Goal: Task Accomplishment & Management: Use online tool/utility

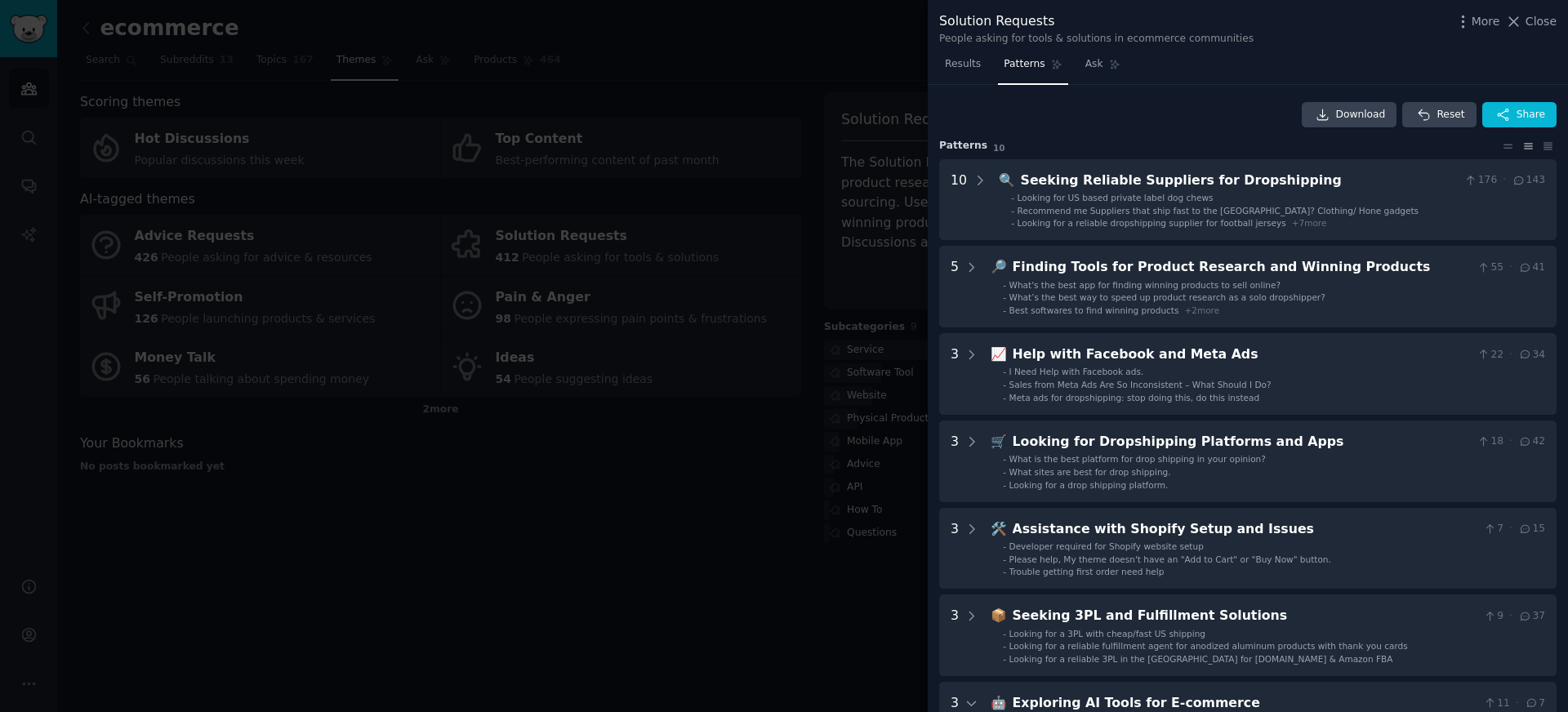
scroll to position [113, 0]
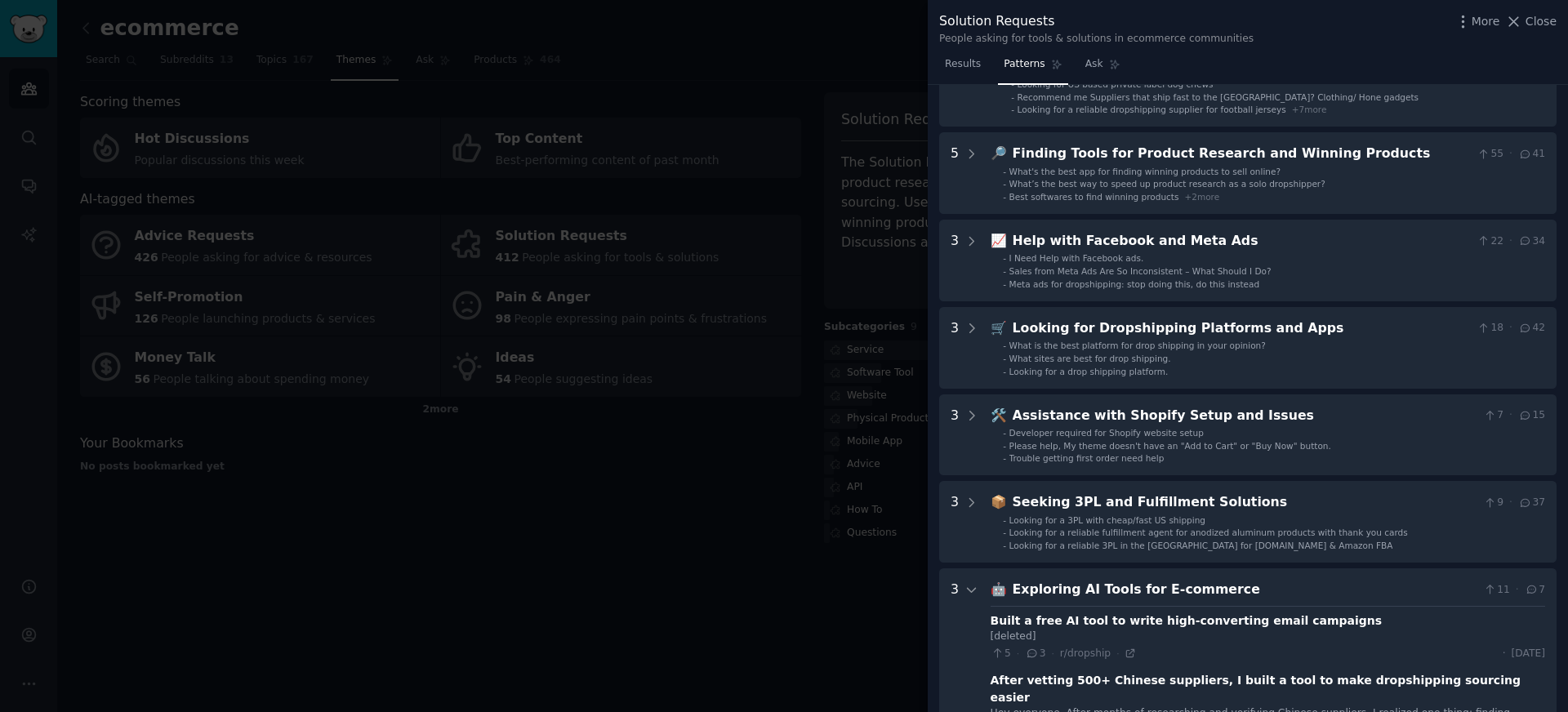
click at [449, 89] on div at bounding box center [784, 356] width 1568 height 712
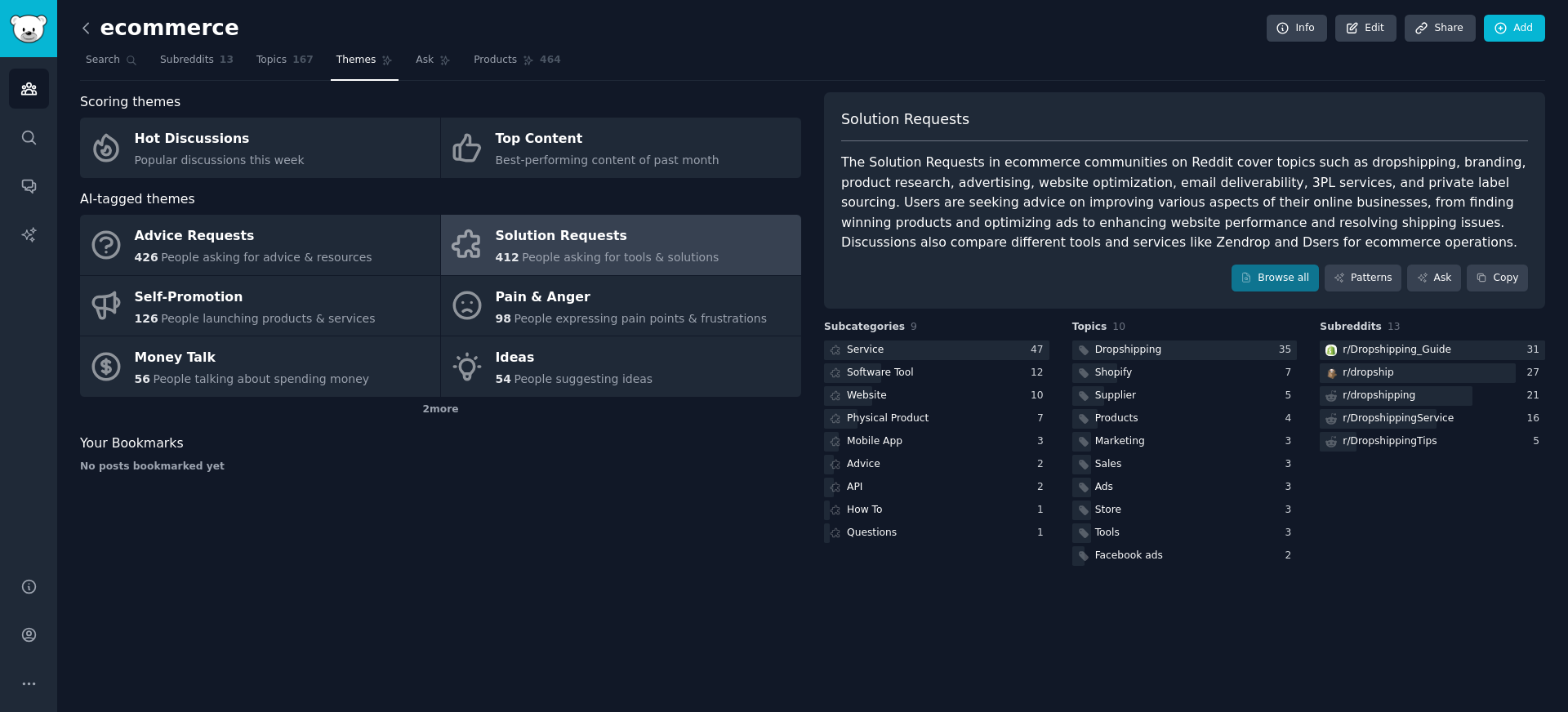
click at [91, 35] on icon at bounding box center [86, 28] width 18 height 18
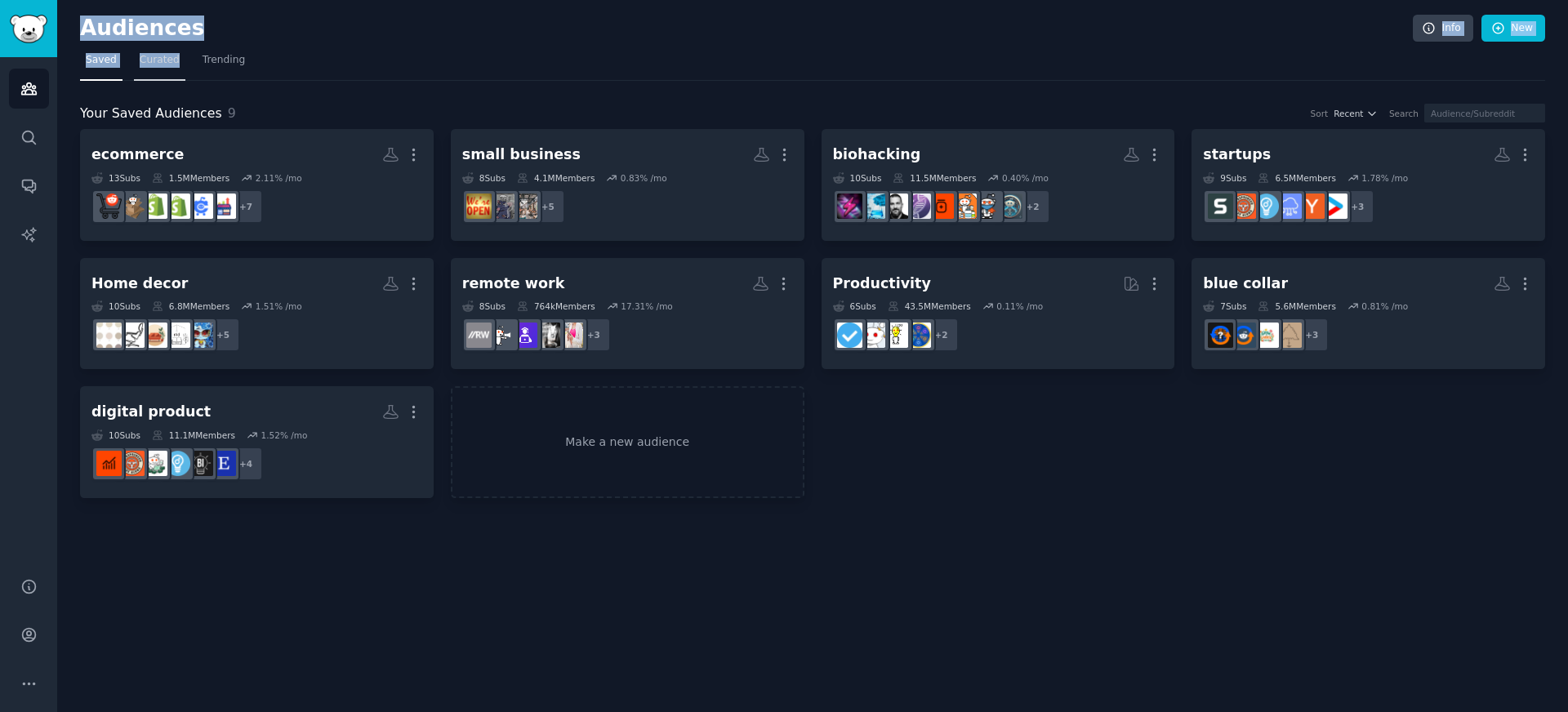
drag, startPoint x: 82, startPoint y: 32, endPoint x: 139, endPoint y: 77, distance: 72.6
click at [139, 77] on div "Audiences Info New Saved Curated Trending Your Saved Audiences 9 Sort Recent Se…" at bounding box center [813, 260] width 1465 height 475
click at [501, 433] on link "Make a new audience" at bounding box center [627, 442] width 353 height 112
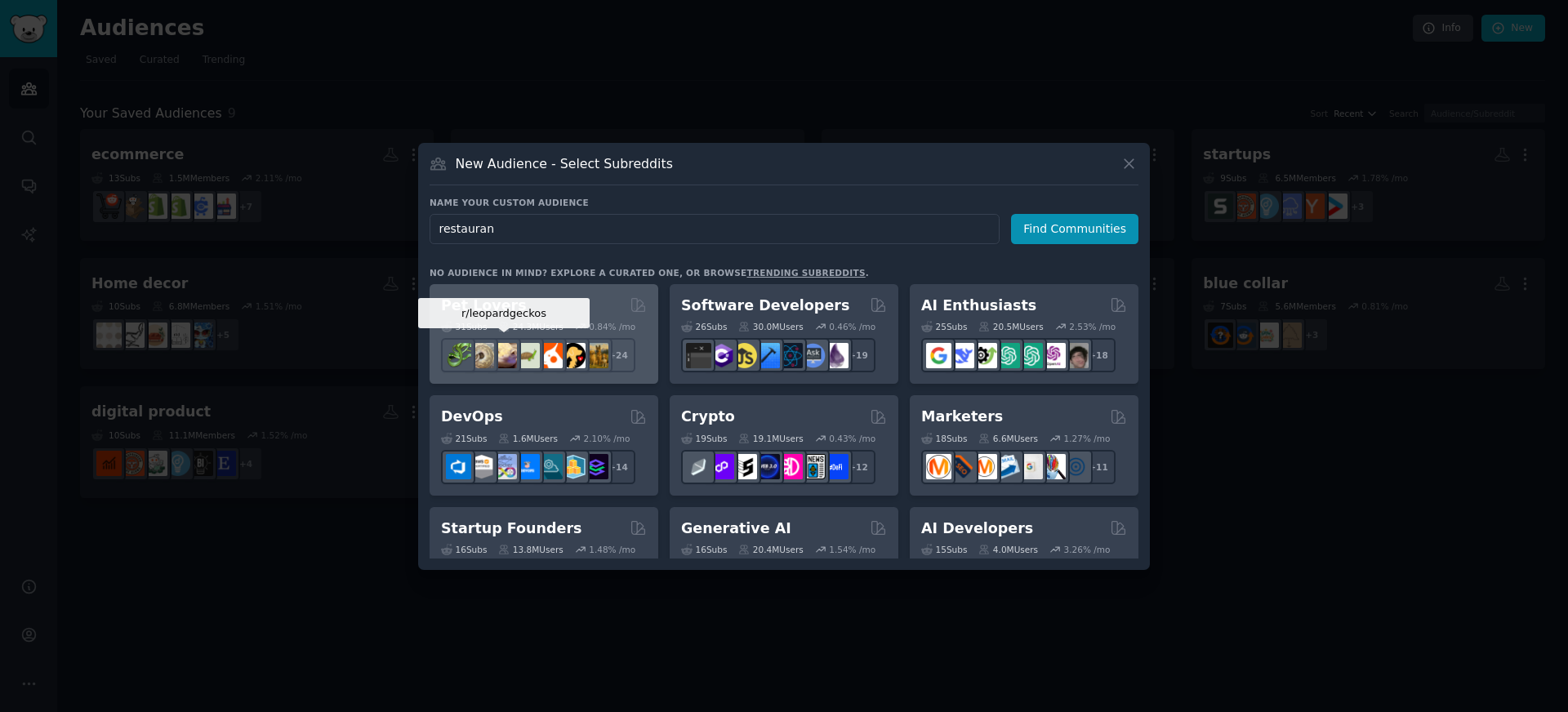
type input "restaurant"
click button "Find Communities" at bounding box center [1075, 229] width 127 height 30
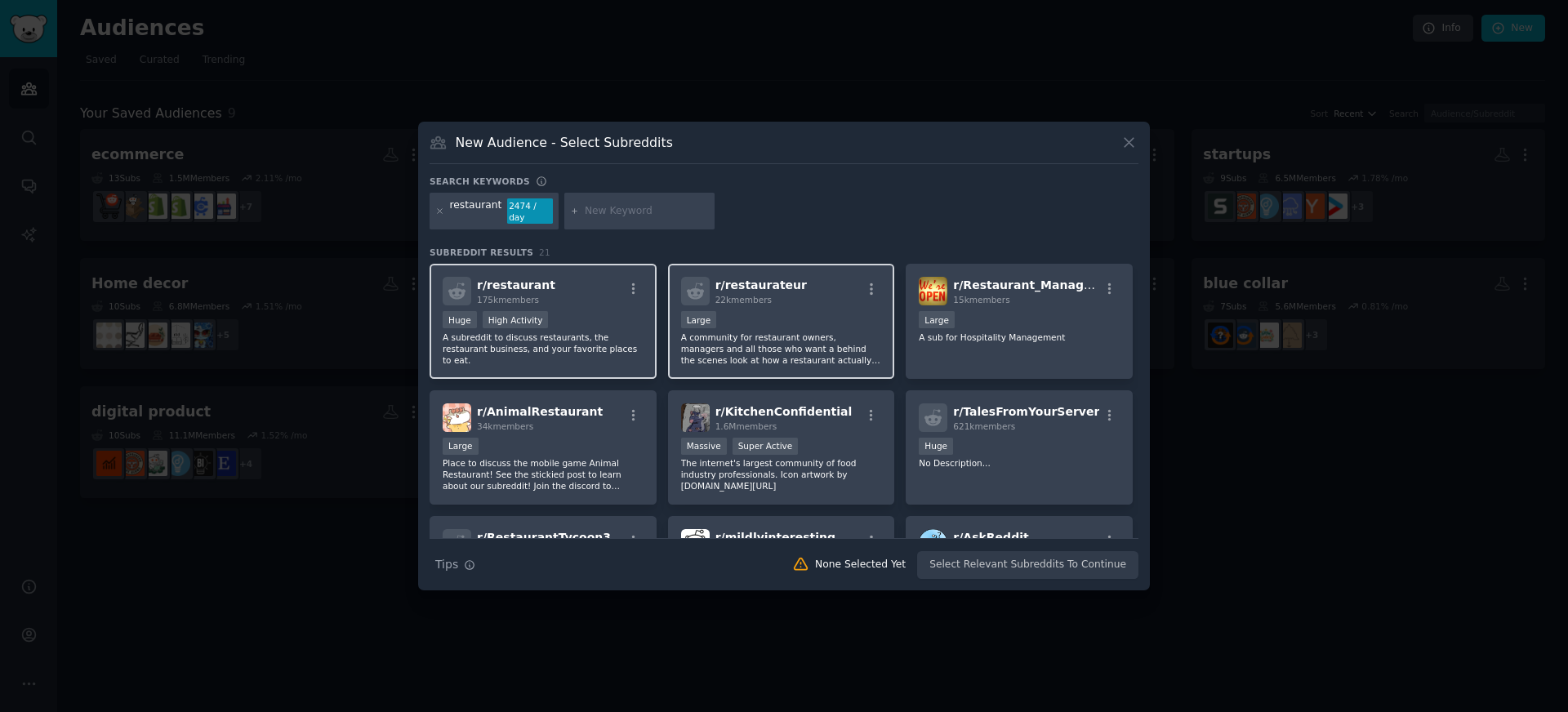
click at [802, 320] on div "Large" at bounding box center [781, 321] width 201 height 20
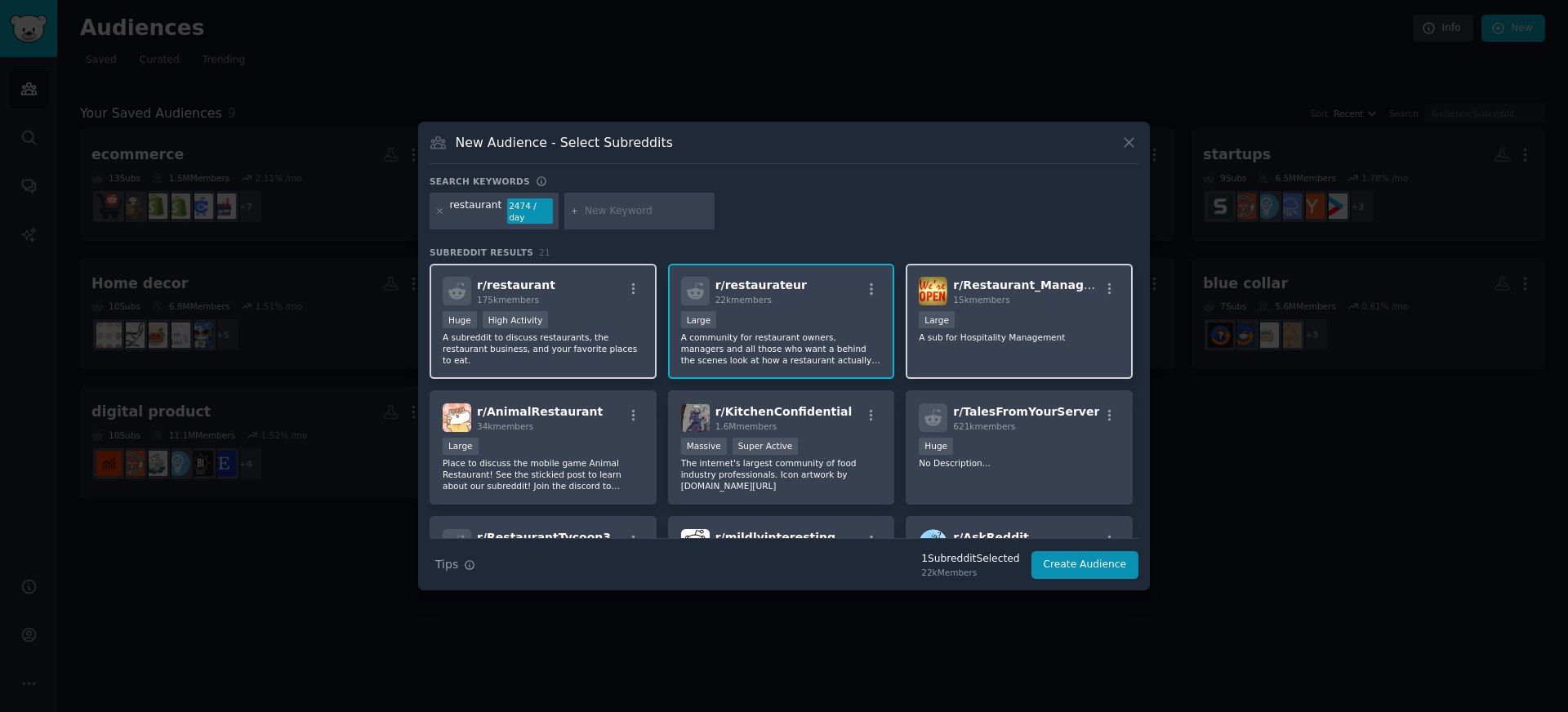
click at [1046, 304] on div "15k members" at bounding box center [1026, 300] width 146 height 11
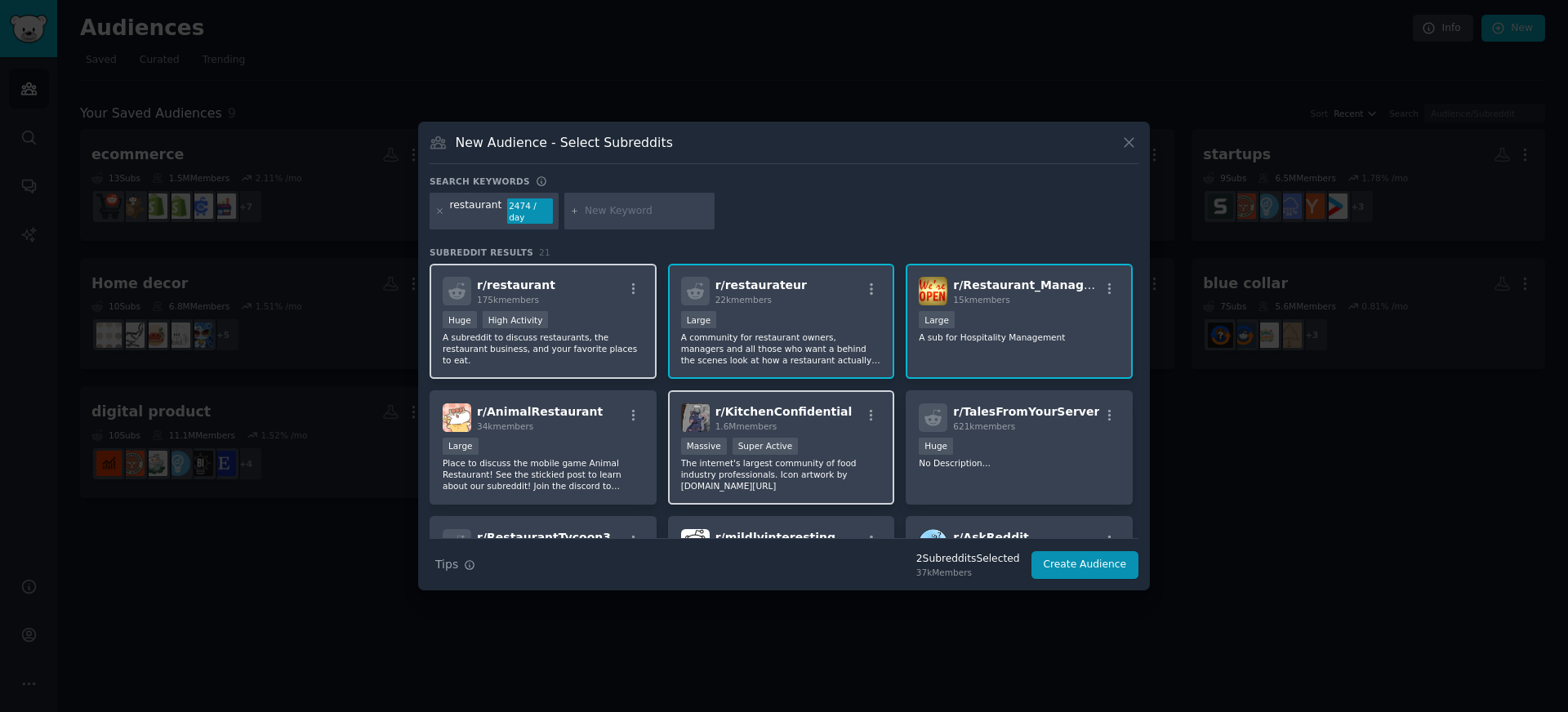
click at [815, 434] on div "r/ KitchenConfidential 1.6M members Massive Super Active The internet's largest…" at bounding box center [781, 447] width 227 height 115
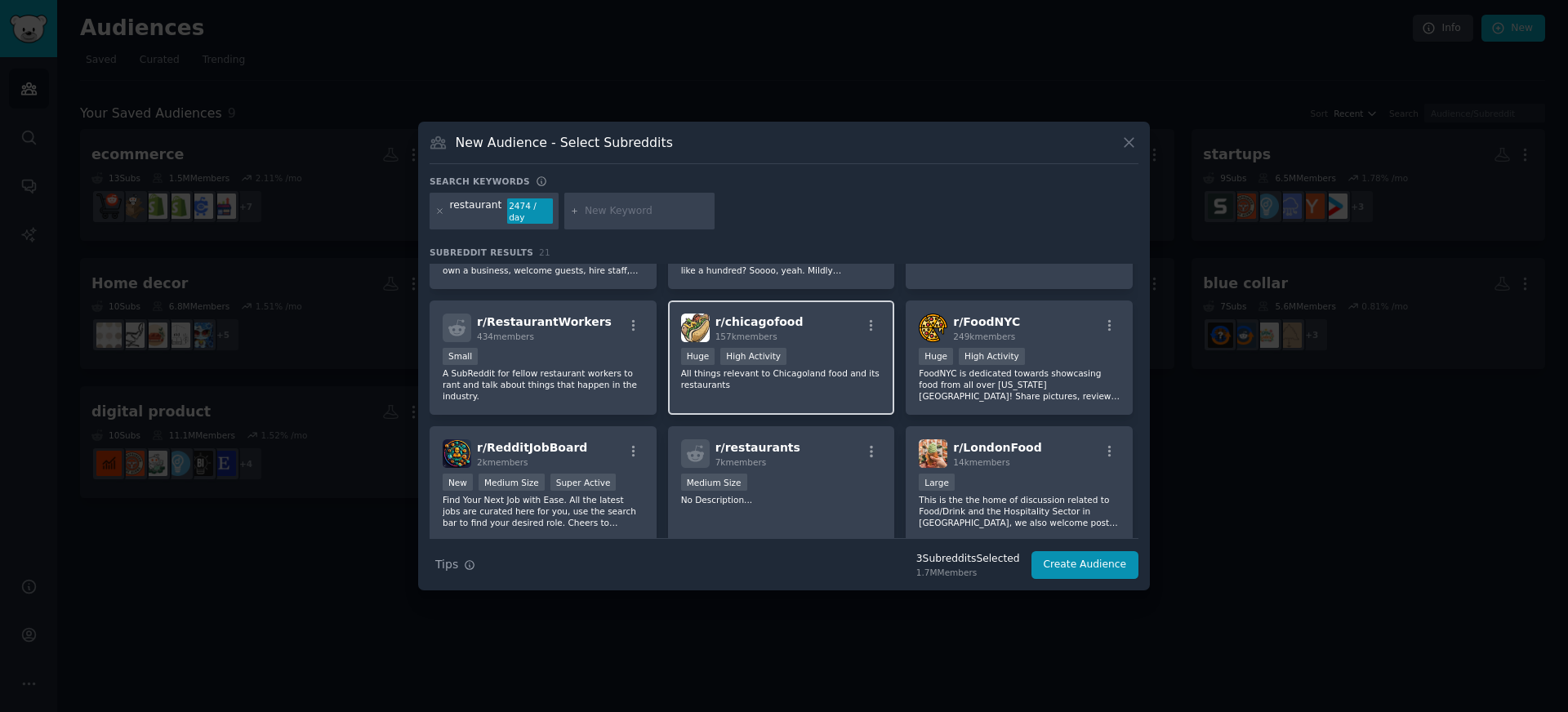
scroll to position [346, 0]
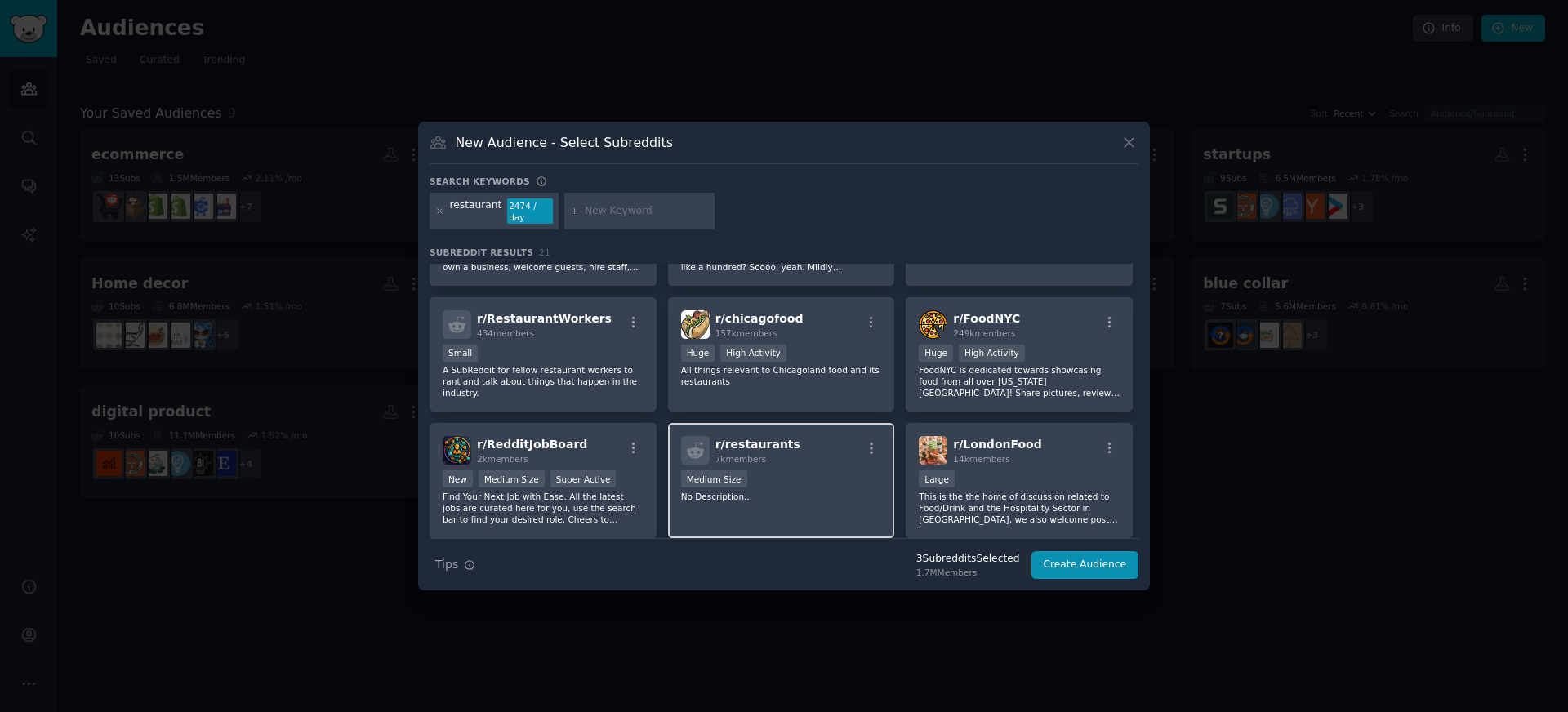
click at [829, 446] on div "r/ restaurants 7k members" at bounding box center [781, 450] width 201 height 29
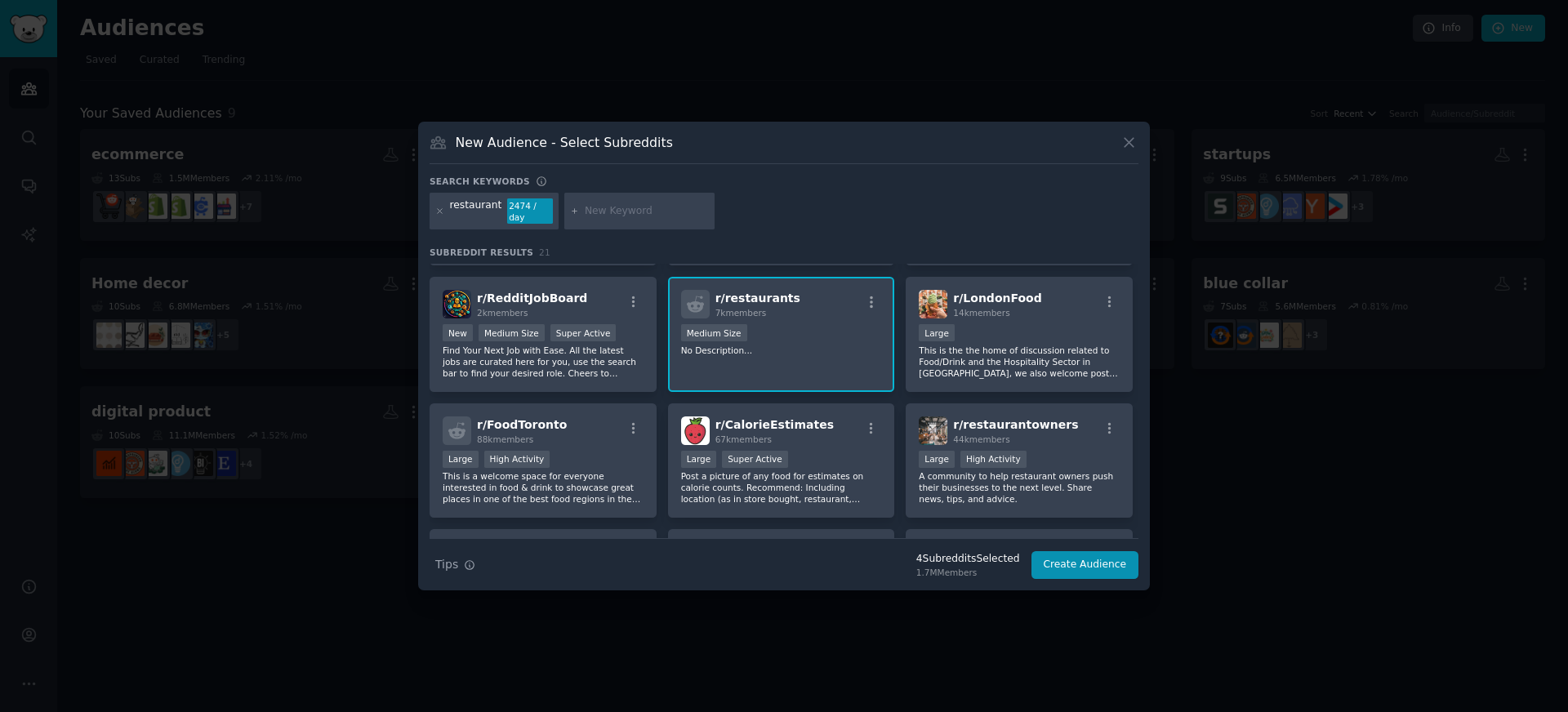
scroll to position [496, 0]
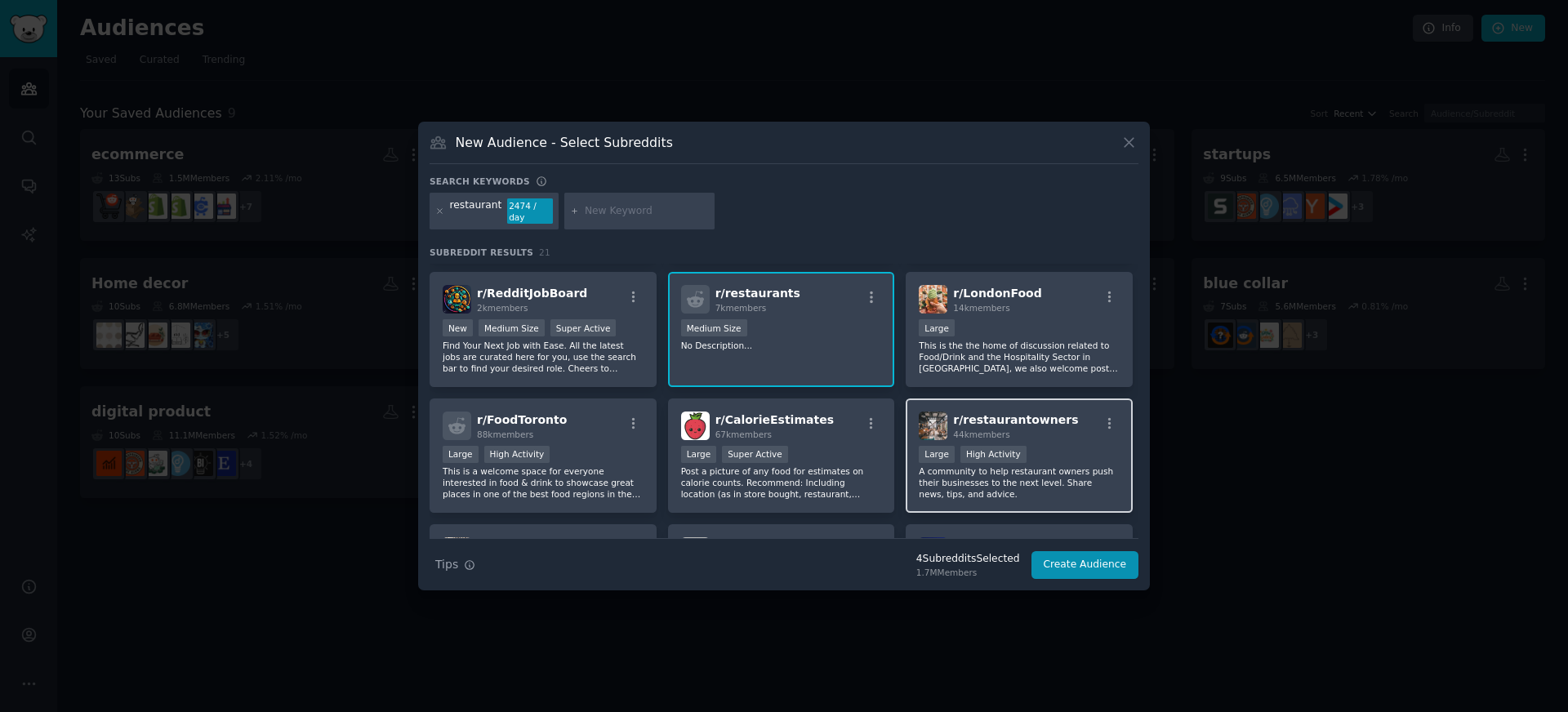
click at [981, 421] on span "r/ restaurantowners" at bounding box center [1015, 420] width 125 height 13
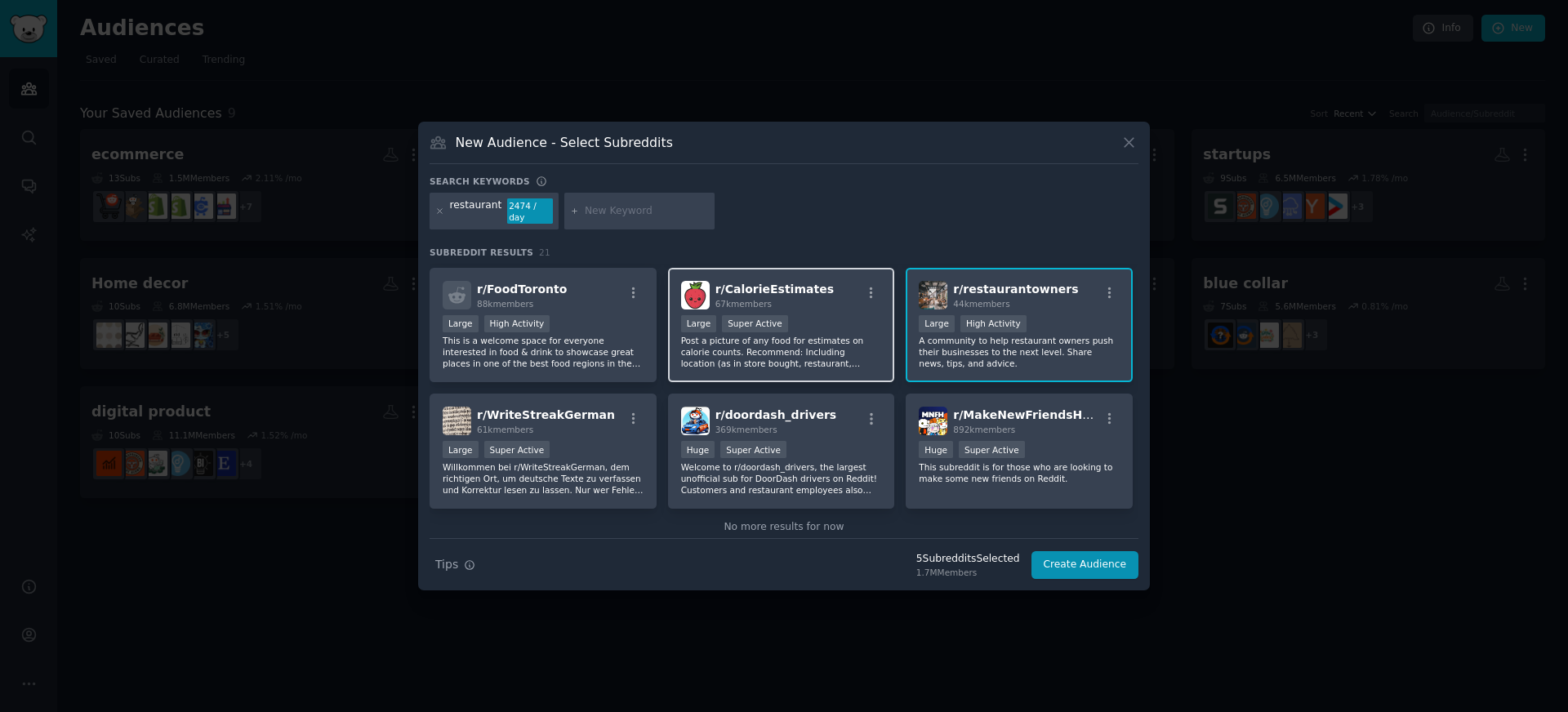
scroll to position [655, 0]
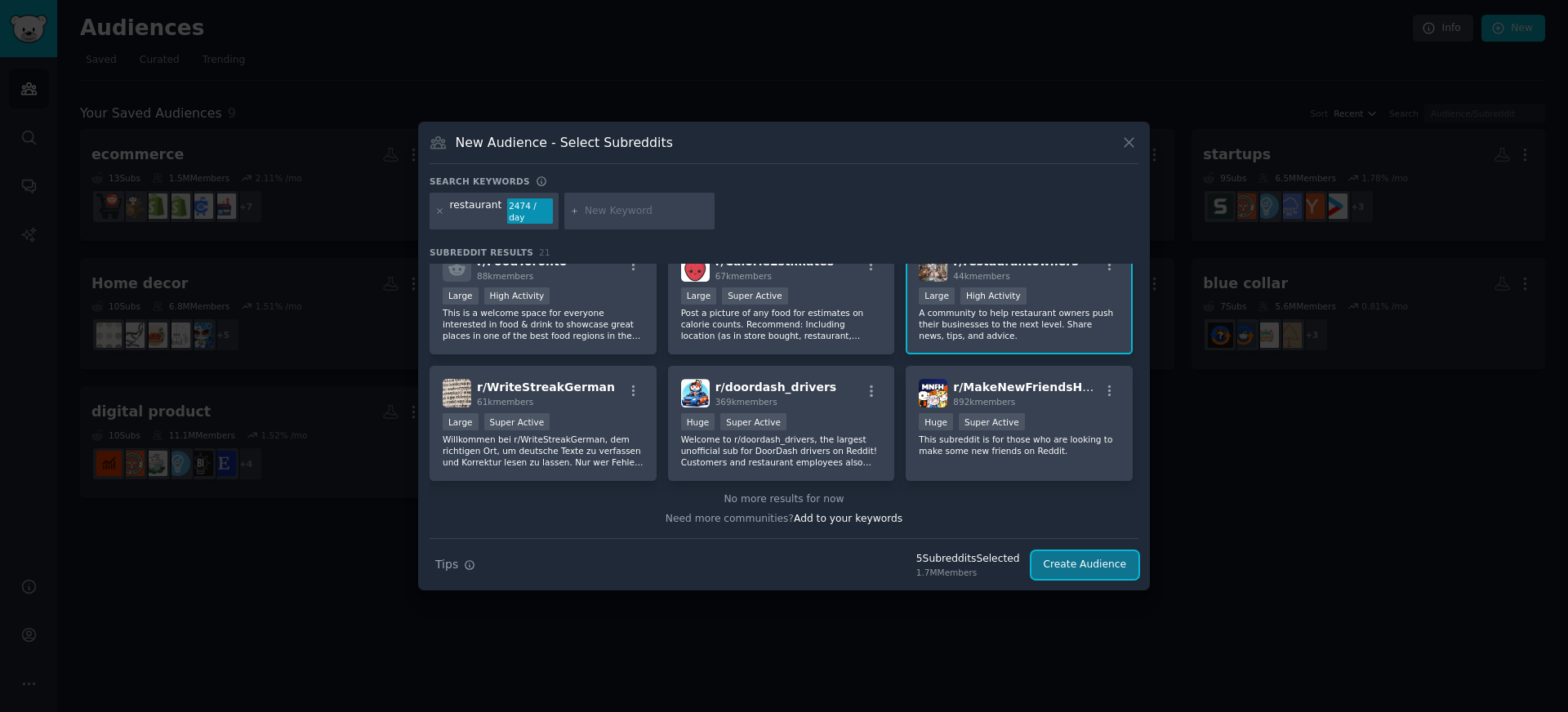
click at [1058, 563] on button "Create Audience" at bounding box center [1085, 565] width 108 height 28
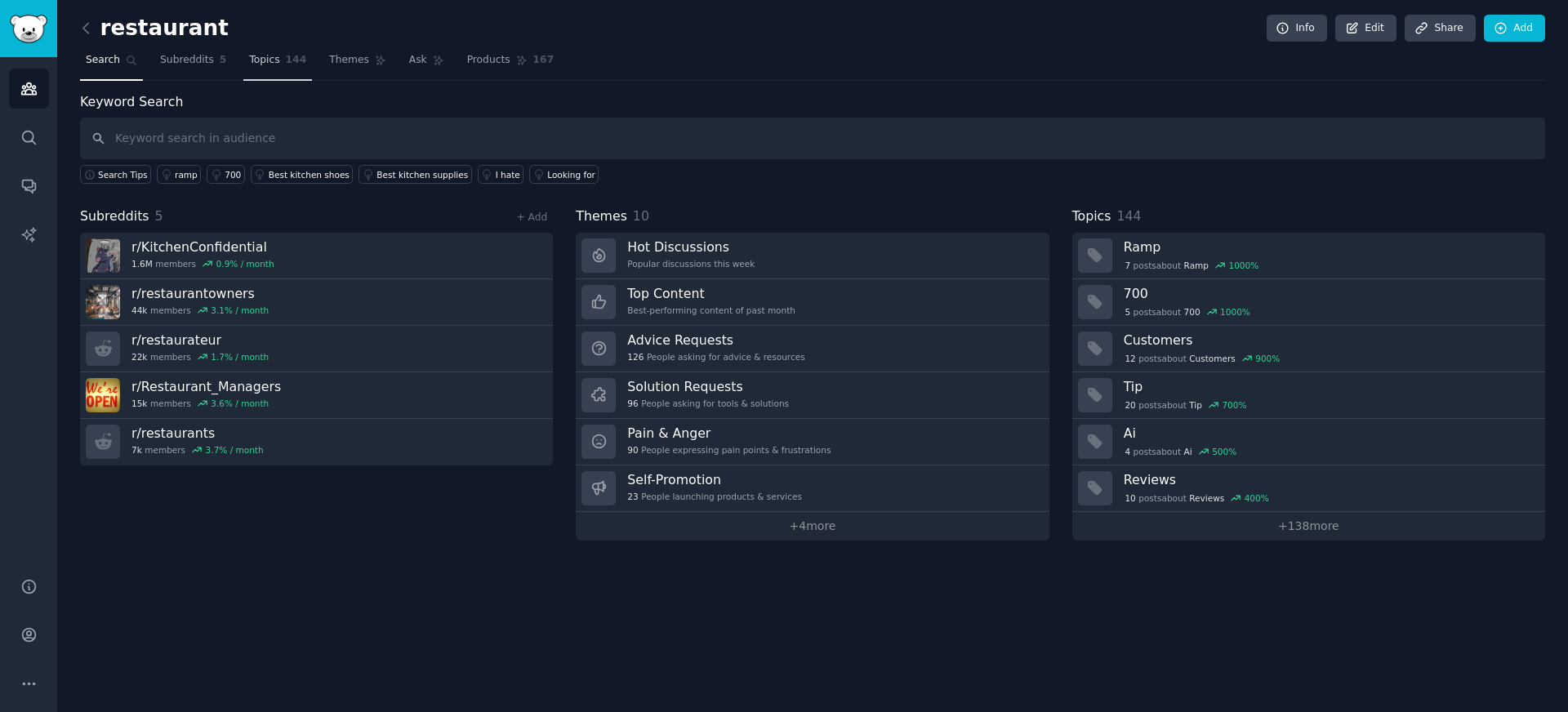
click at [268, 69] on link "Topics 144" at bounding box center [278, 64] width 68 height 33
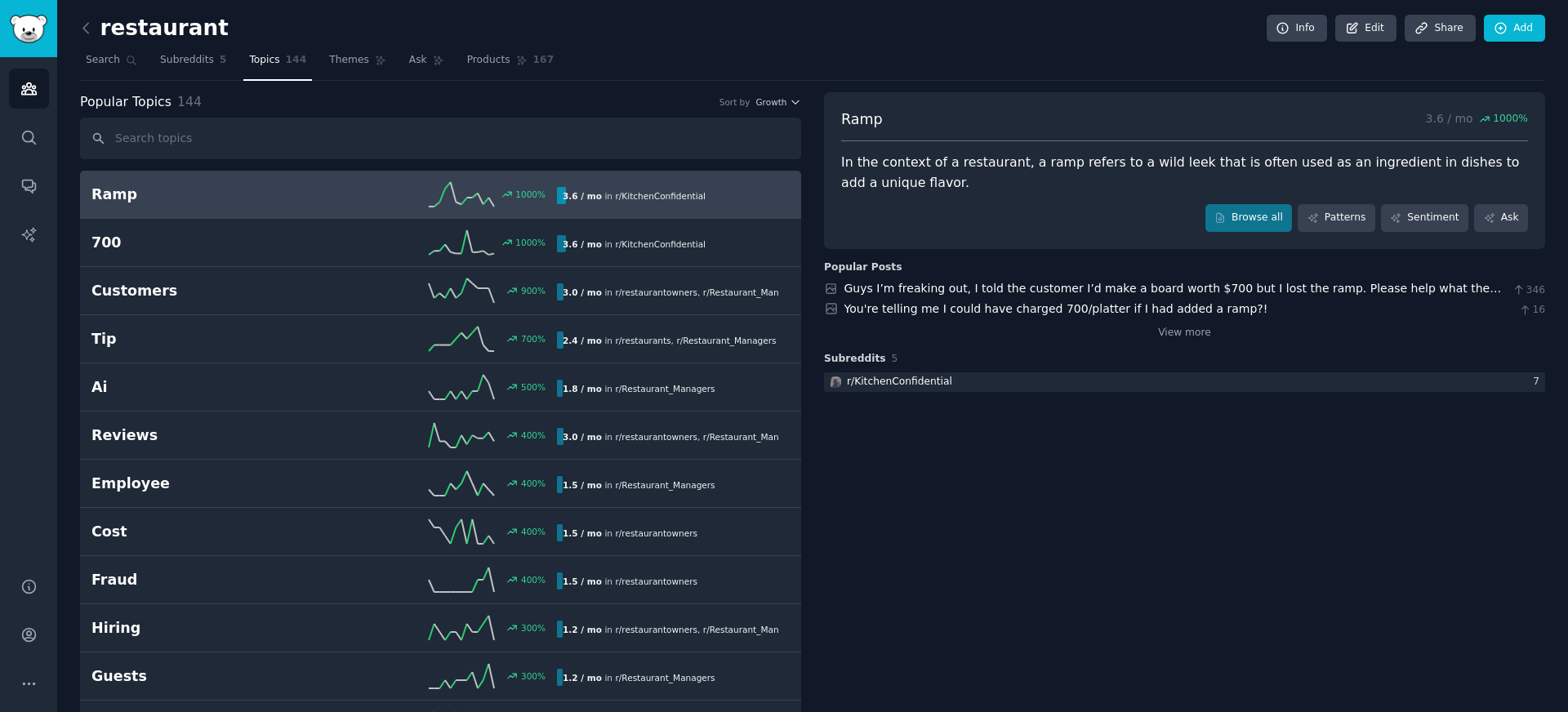
click at [137, 197] on h2 "Ramp" at bounding box center [208, 195] width 232 height 20
click at [1208, 210] on link "Browse all" at bounding box center [1249, 218] width 88 height 28
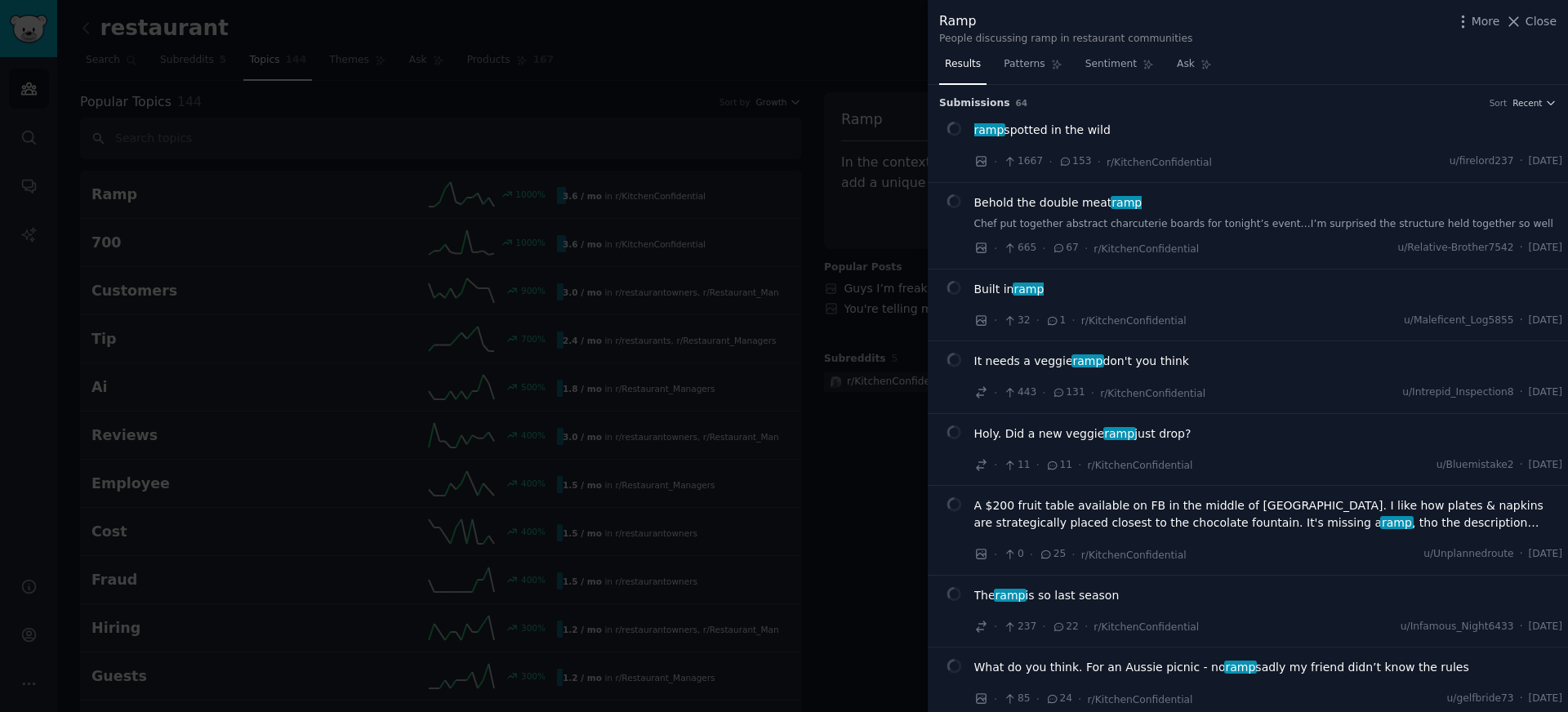
click at [1164, 142] on div "ramp spotted in the wild" at bounding box center [1268, 133] width 588 height 23
click at [1081, 161] on span "153" at bounding box center [1075, 161] width 33 height 15
click at [1065, 161] on icon at bounding box center [1065, 161] width 15 height 11
click at [1029, 139] on div "ramp spotted in the wild" at bounding box center [1268, 133] width 588 height 23
click at [1180, 113] on li "+ ramp spotted in the wild · 1667 · 153 · r/KitchenConfidential u/firelord237 ·…" at bounding box center [1248, 147] width 640 height 72
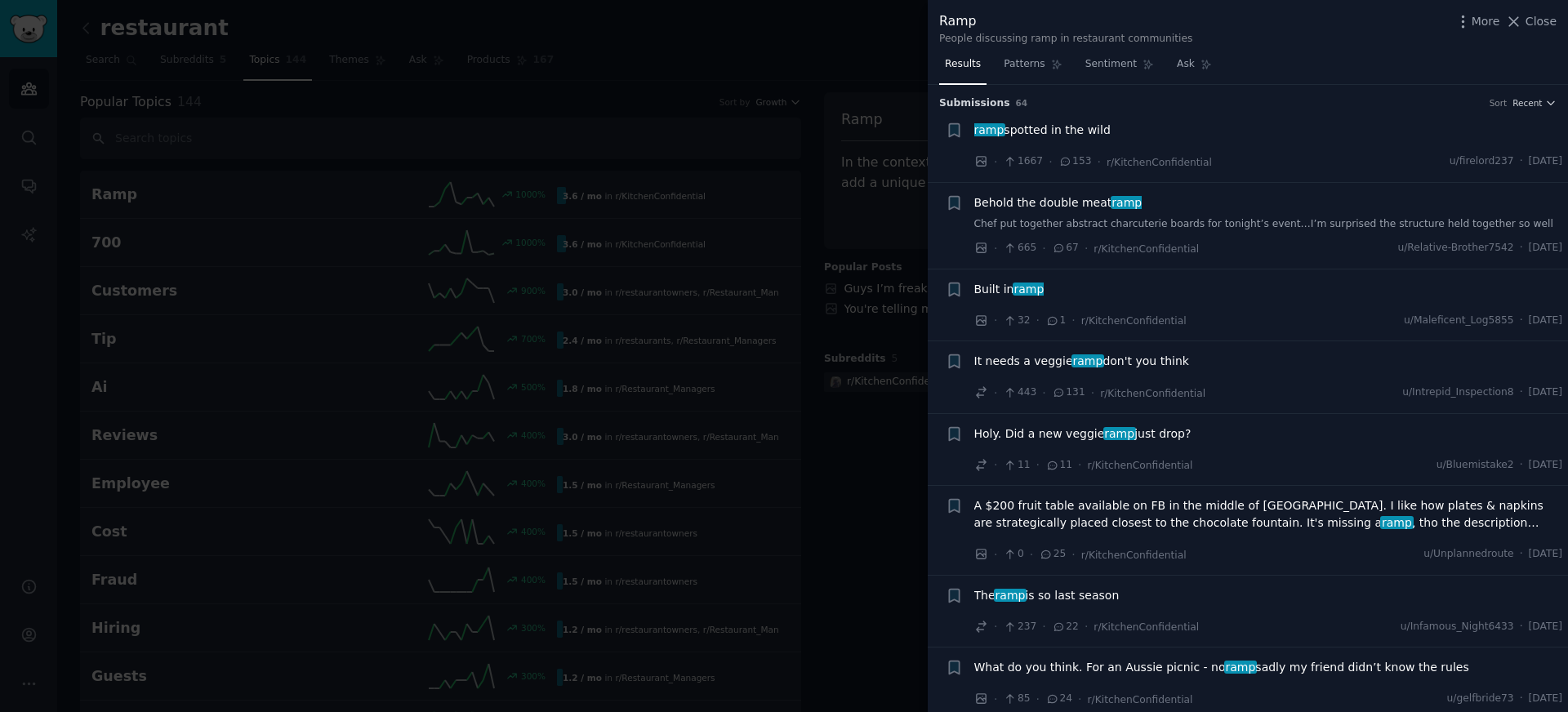
click at [993, 144] on div "ramp spotted in the wild" at bounding box center [1268, 133] width 588 height 23
click at [987, 126] on span "ramp" at bounding box center [988, 130] width 32 height 13
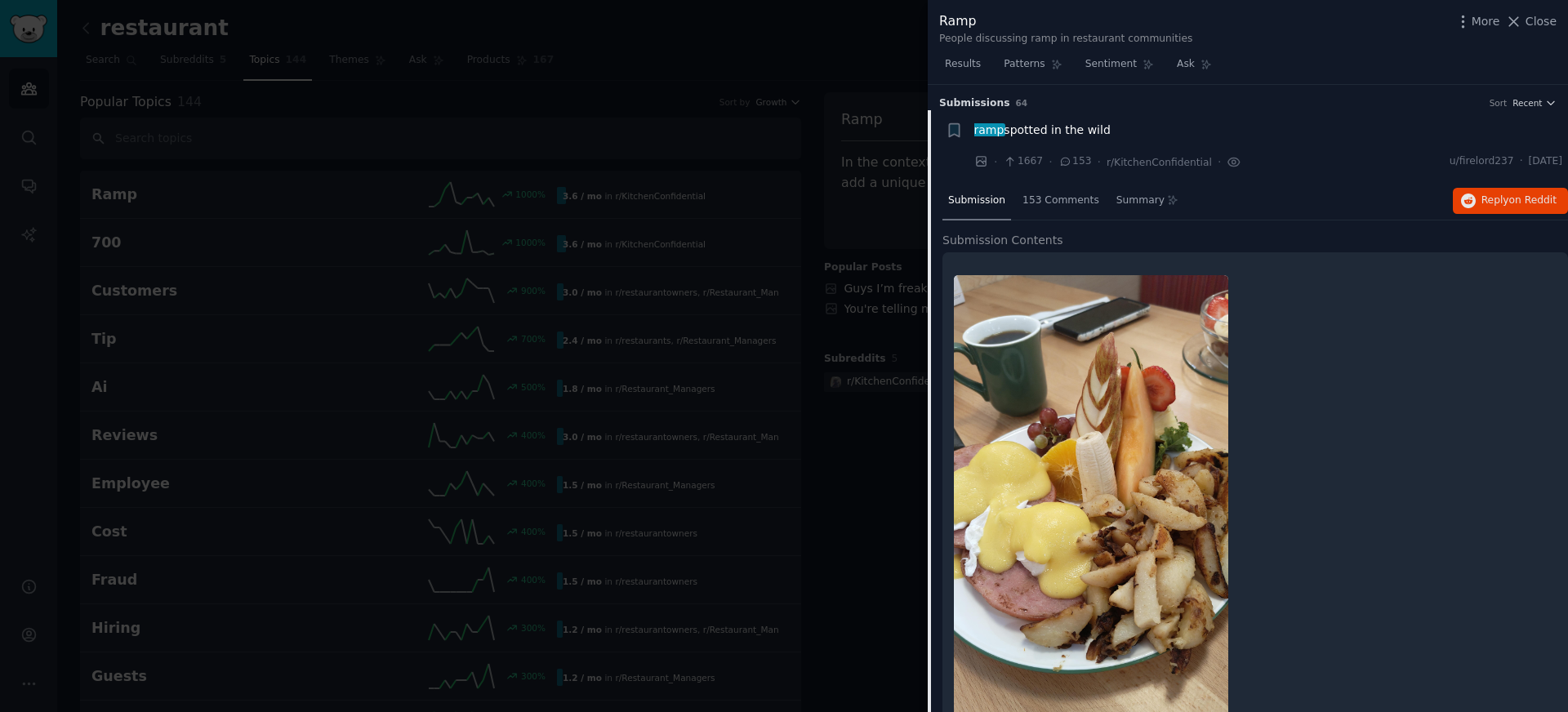
scroll to position [26, 0]
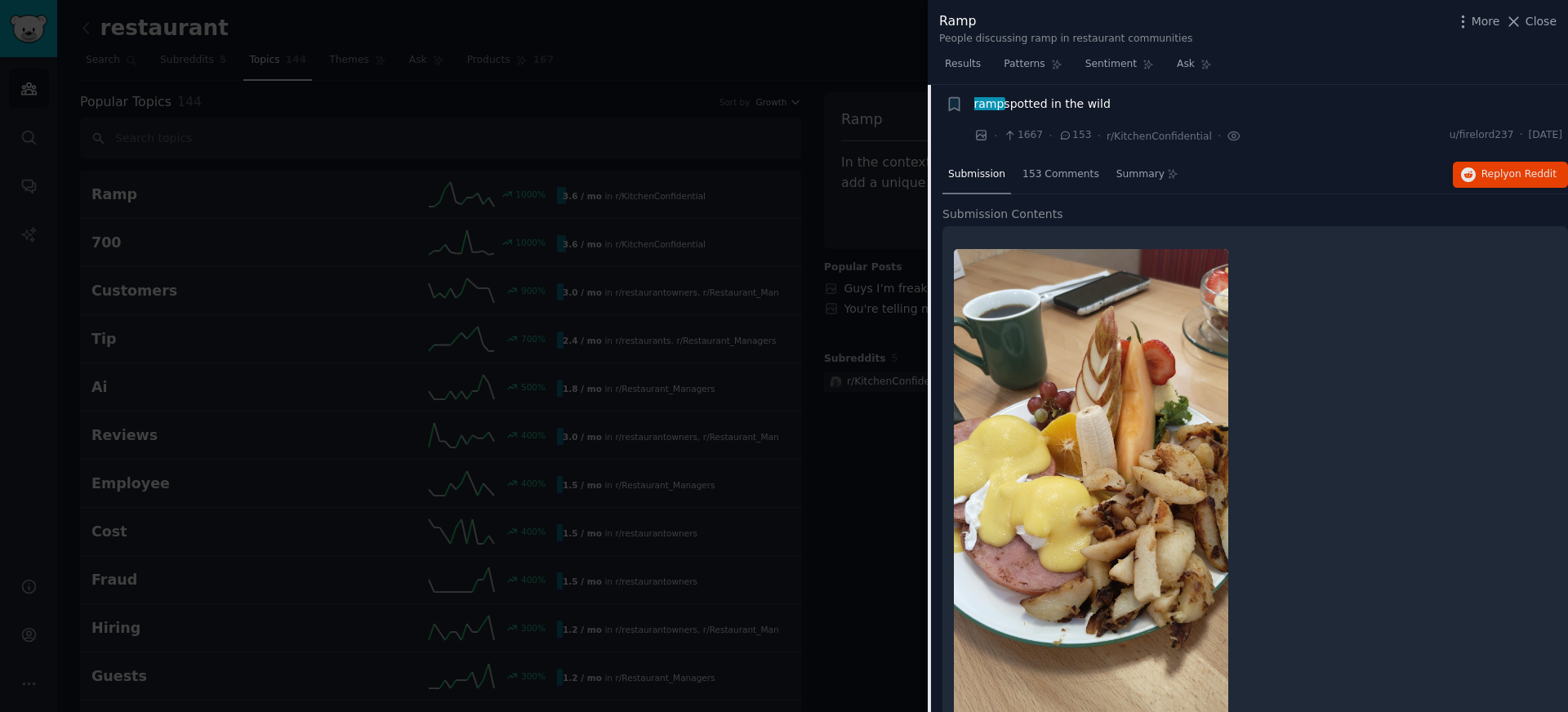
click at [1150, 113] on div "ramp spotted in the wild" at bounding box center [1268, 107] width 588 height 23
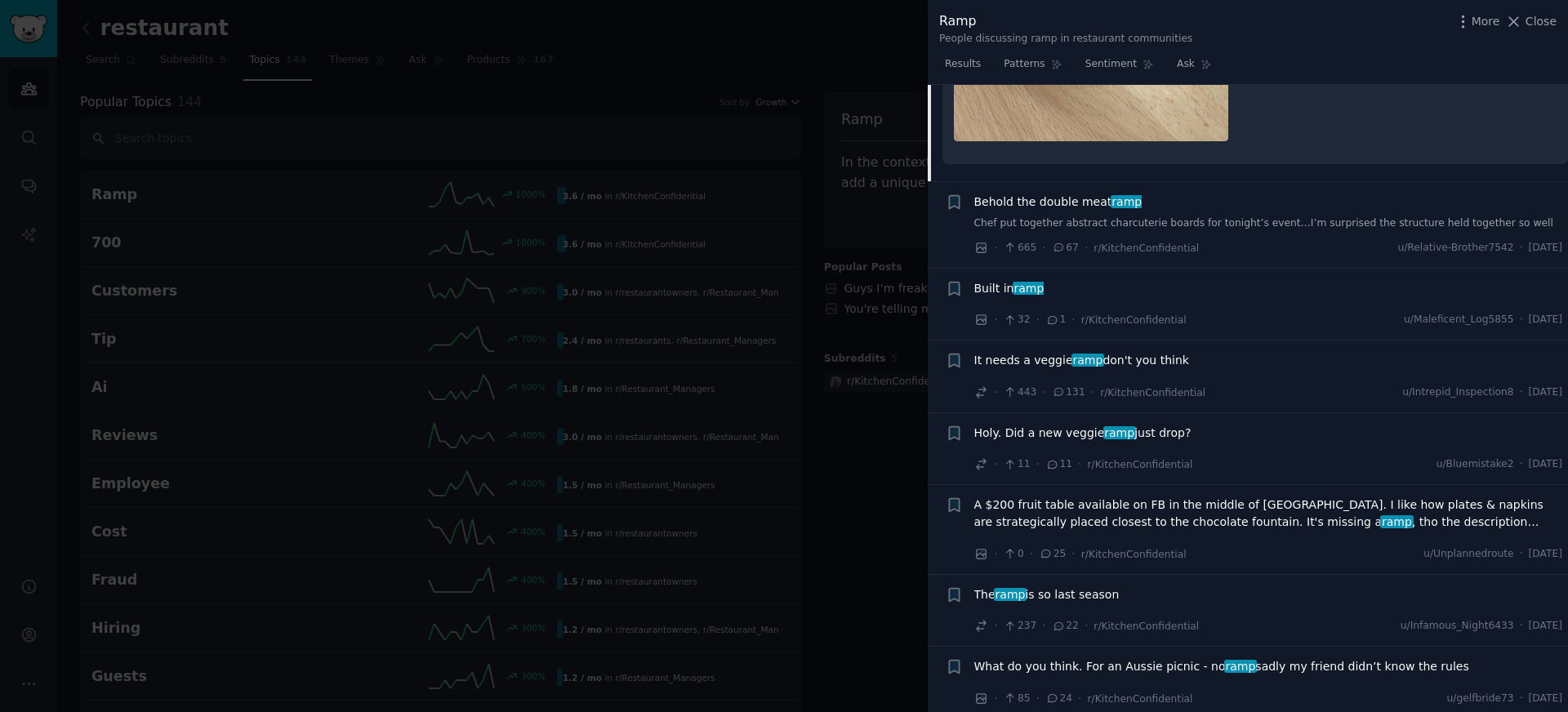
scroll to position [682, 0]
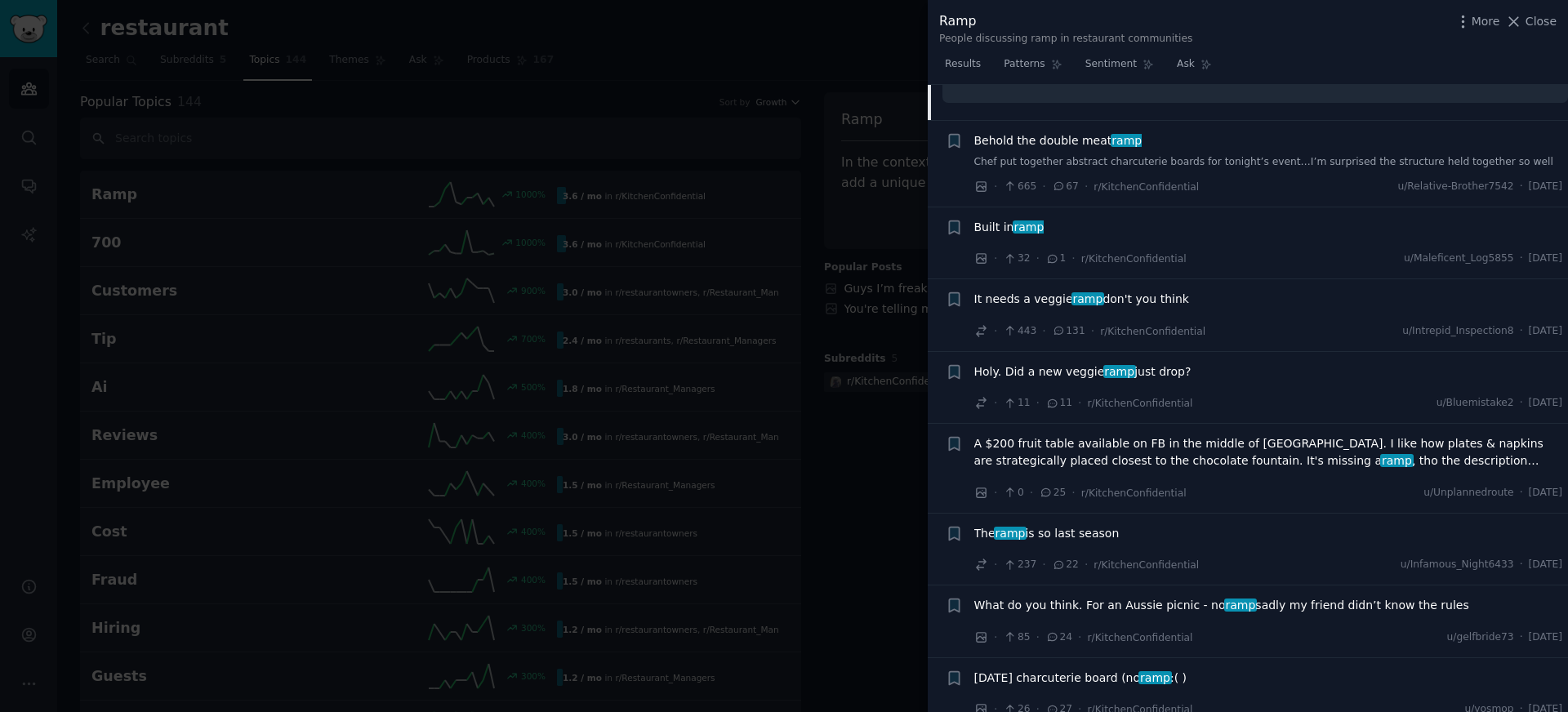
click at [1147, 146] on div "Behold the double meat ramp" at bounding box center [1268, 140] width 588 height 18
click at [998, 146] on span "Behold the double meat ramp" at bounding box center [1058, 140] width 168 height 18
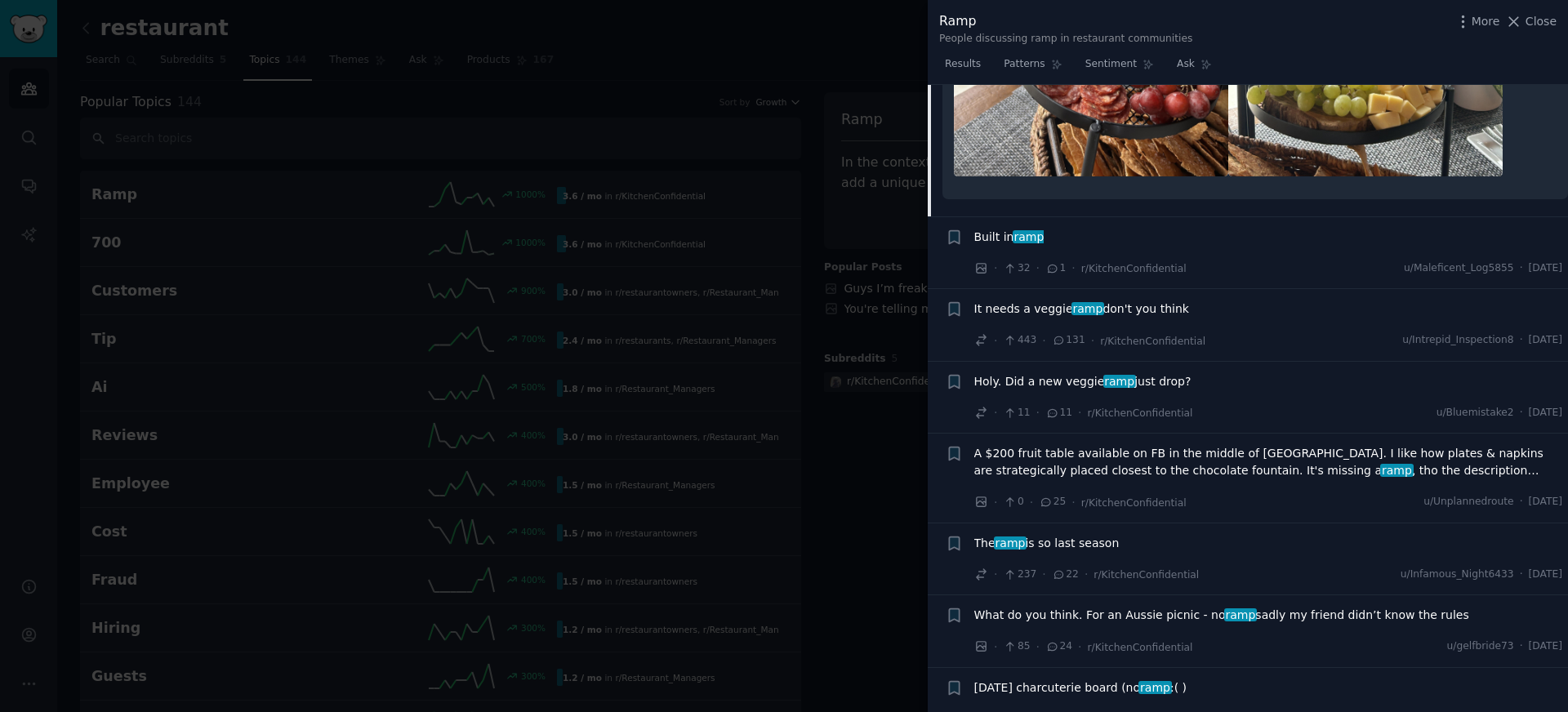
scroll to position [596, 0]
click at [1033, 386] on span "Holy. Did a new veggie ramp just drop?" at bounding box center [1083, 383] width 218 height 18
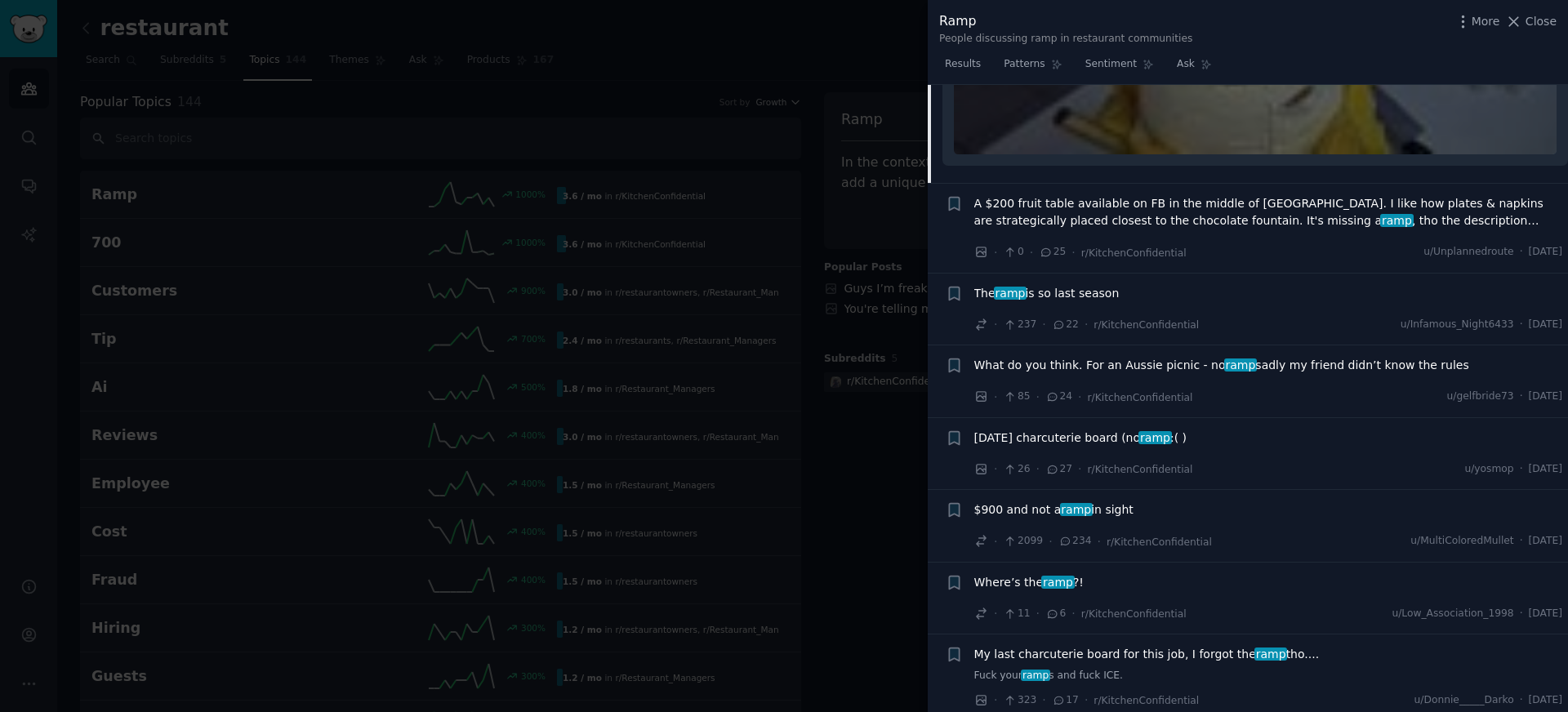
scroll to position [1027, 0]
click at [1083, 577] on div "Where’s the ramp ?!" at bounding box center [1268, 582] width 588 height 18
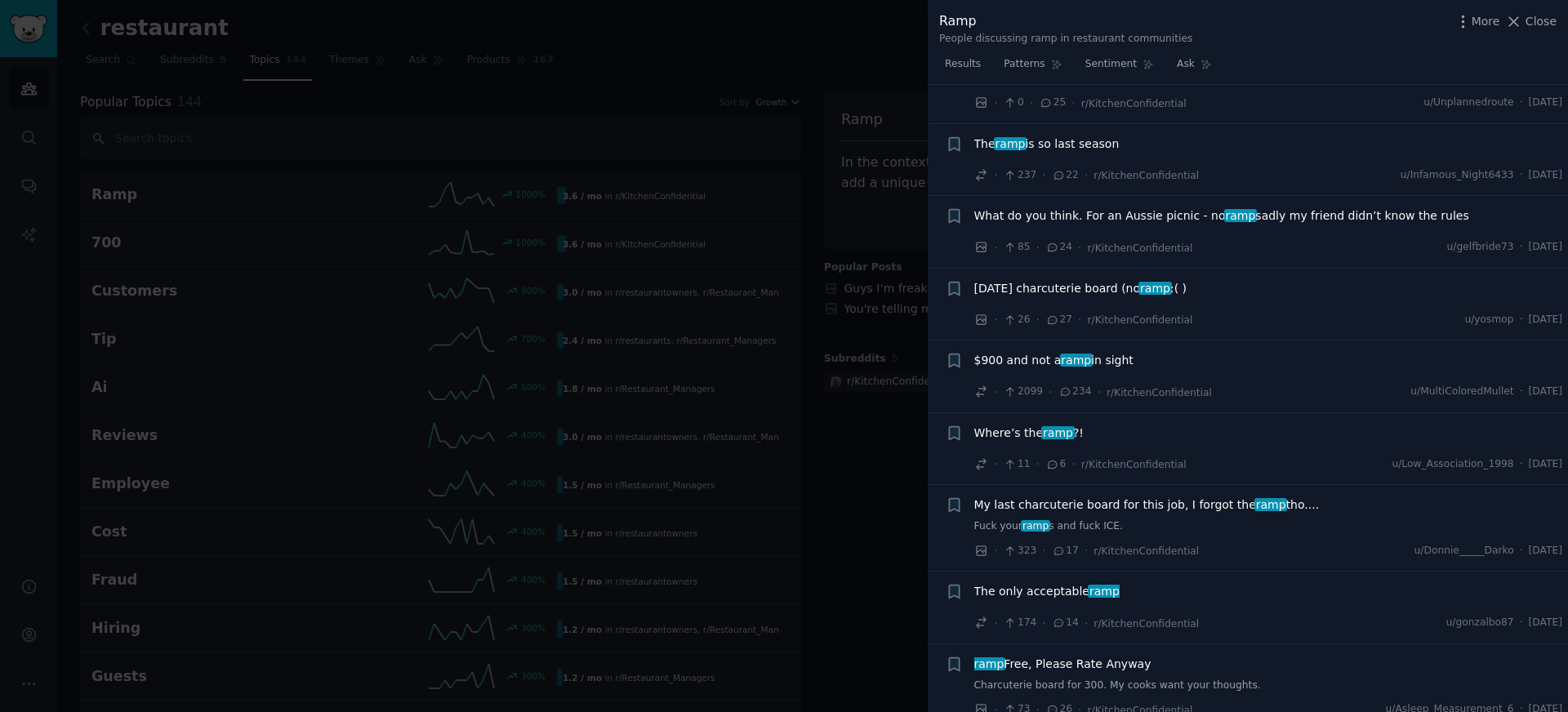
scroll to position [1180, 0]
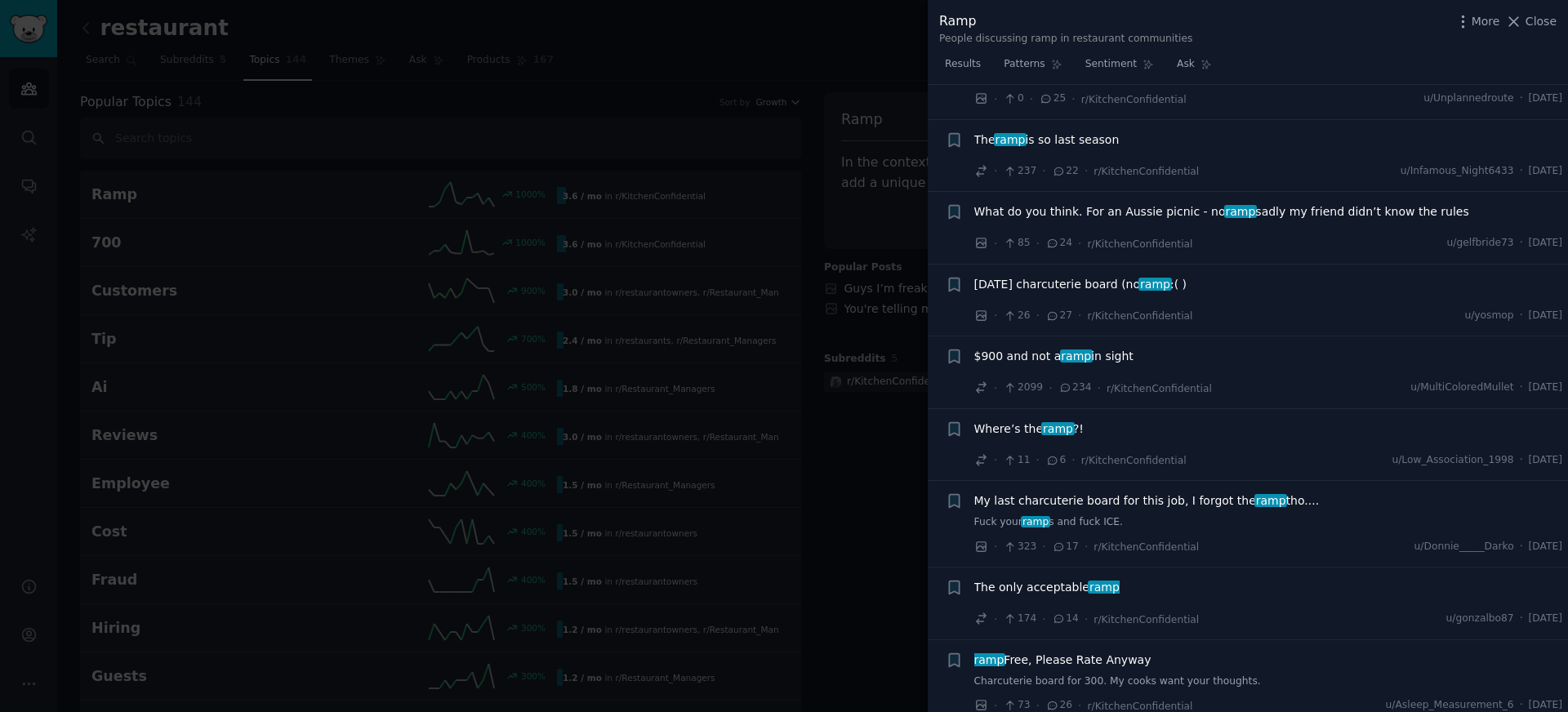
click at [1109, 597] on div "The only acceptable ramp" at bounding box center [1268, 590] width 588 height 23
click at [1049, 582] on span "The only acceptable ramp" at bounding box center [1047, 587] width 146 height 18
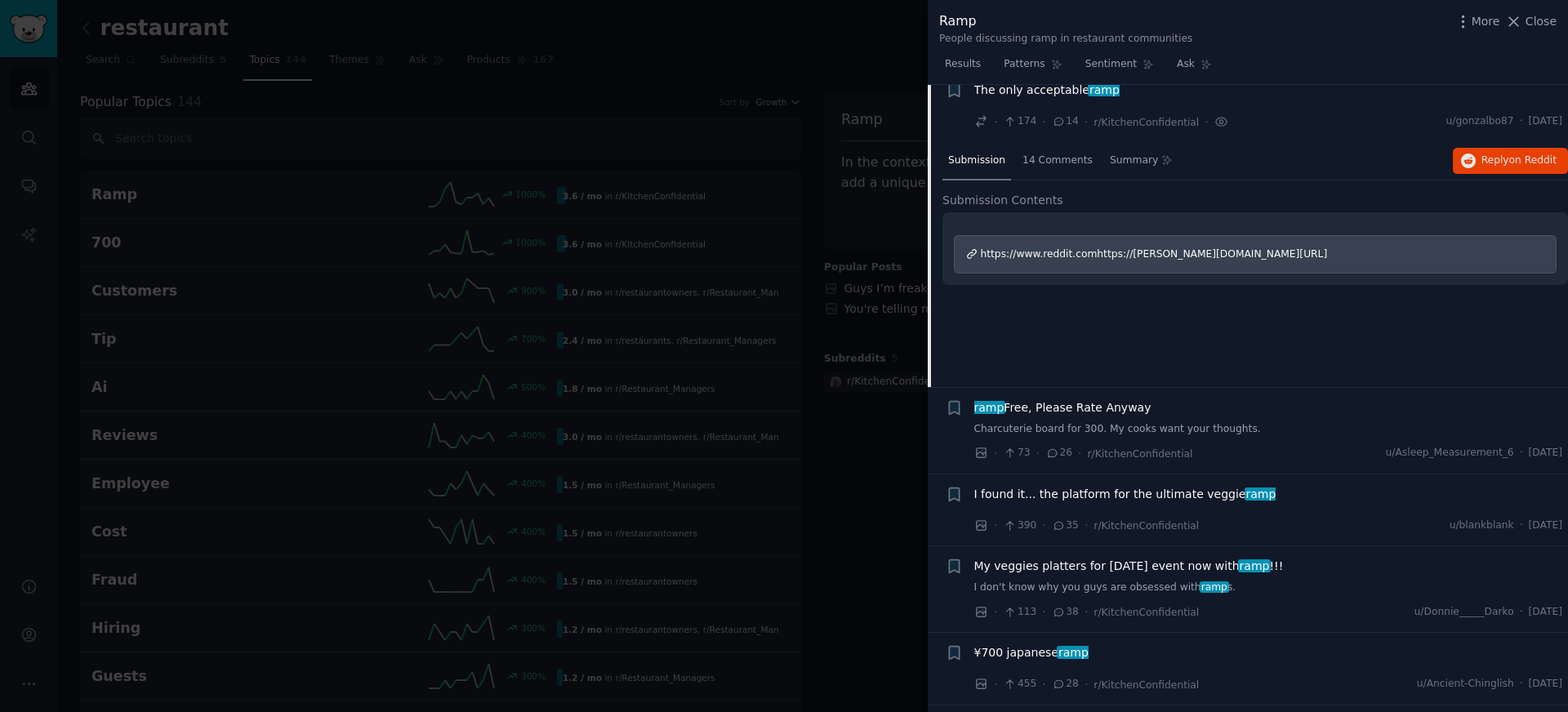
scroll to position [955, 0]
click at [854, 505] on div at bounding box center [784, 356] width 1568 height 712
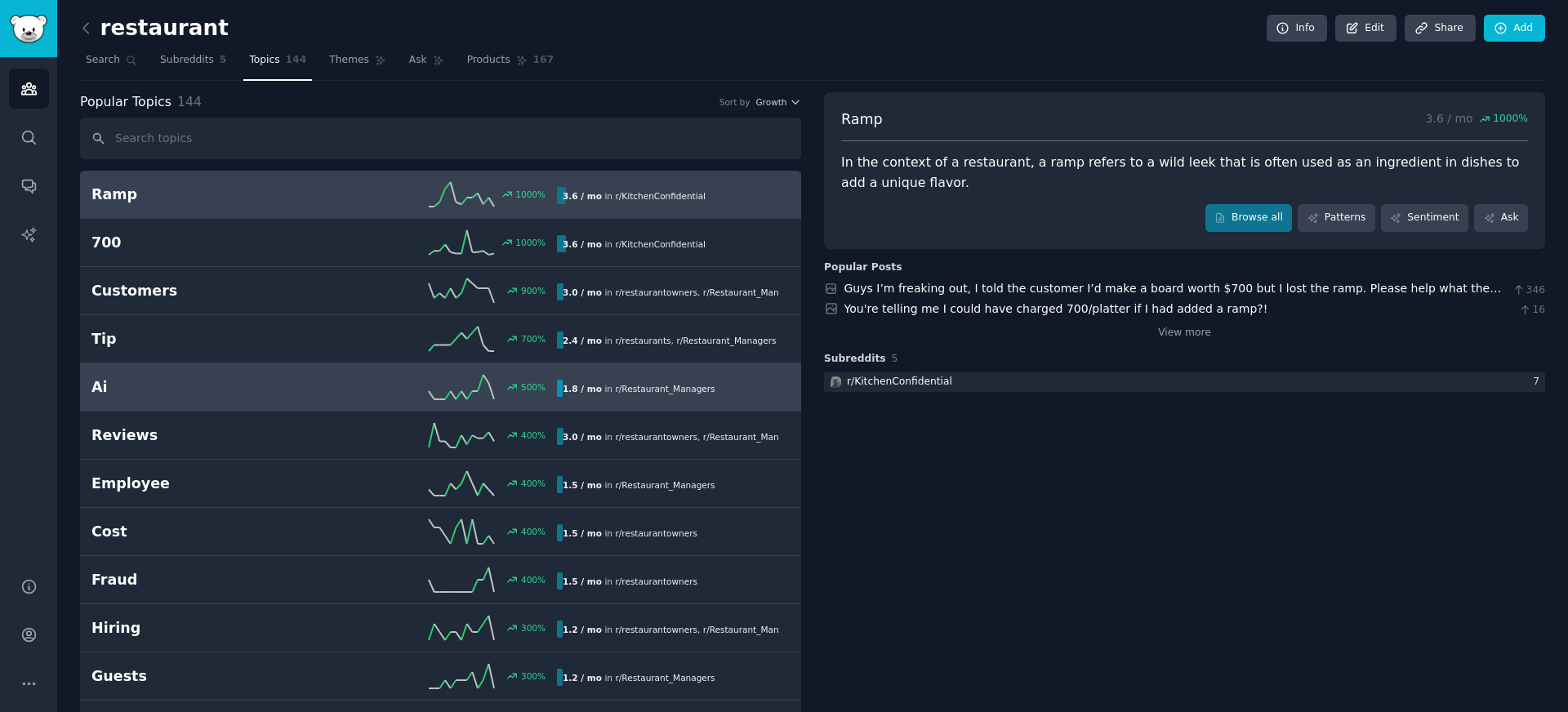
click at [457, 387] on icon at bounding box center [461, 386] width 65 height 25
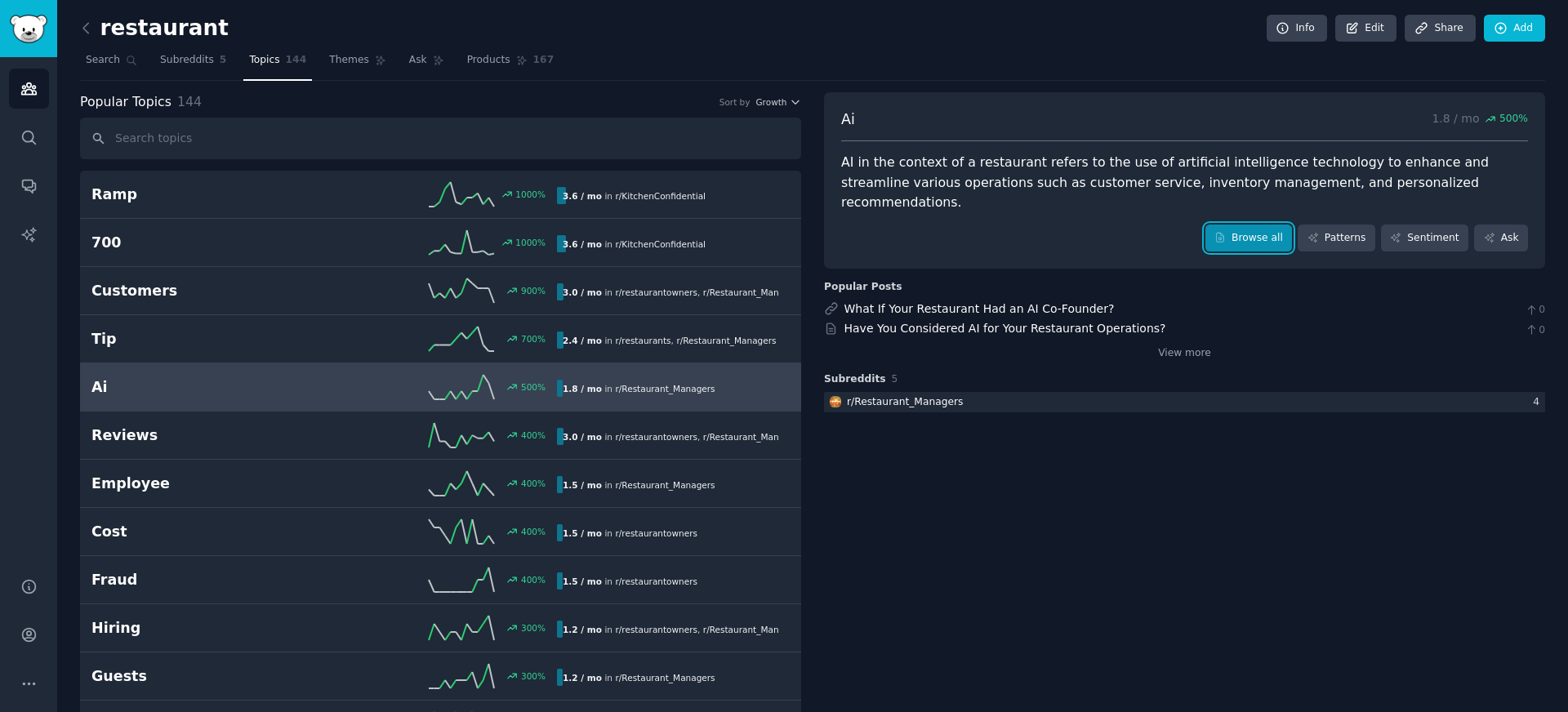
click at [1236, 224] on link "Browse all" at bounding box center [1249, 238] width 88 height 28
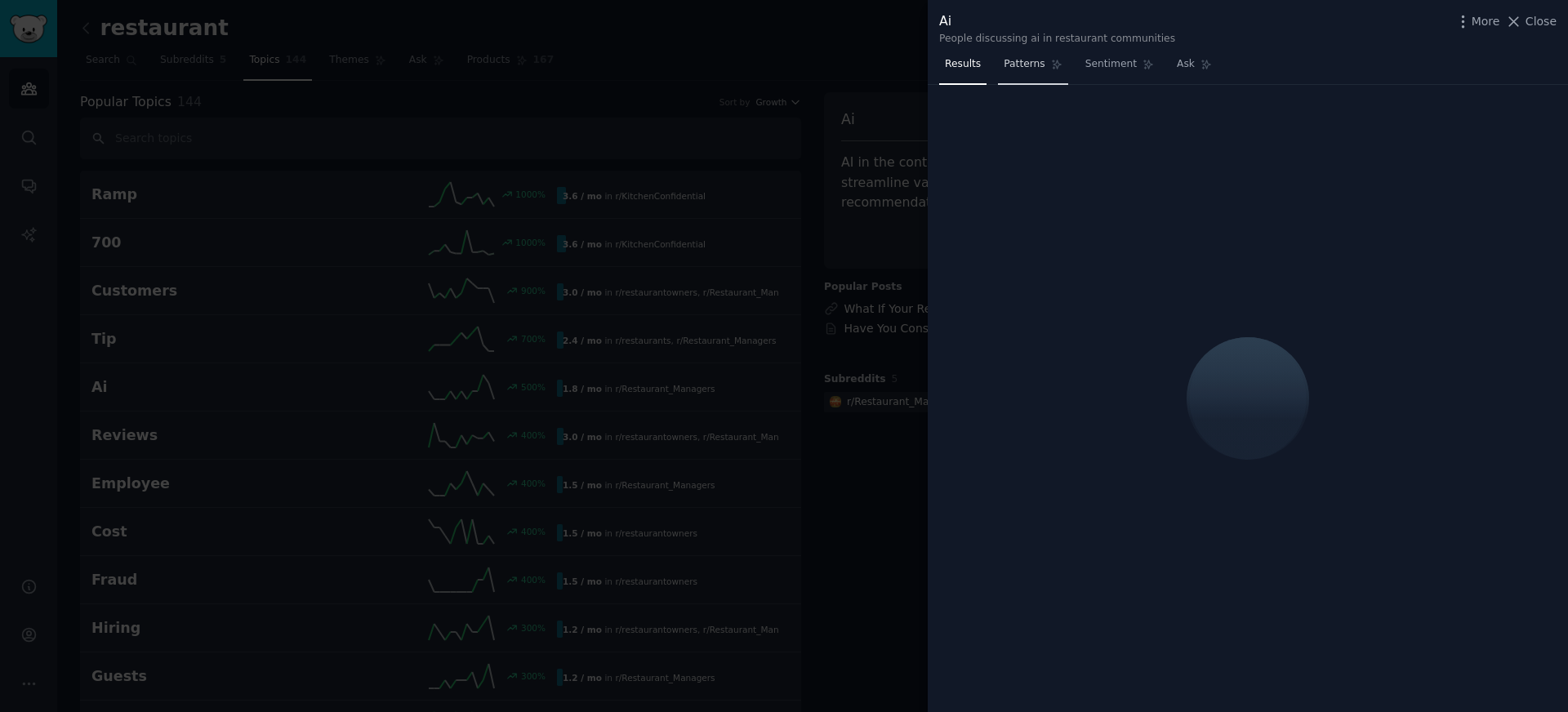
click at [998, 69] on link "Patterns" at bounding box center [1032, 68] width 69 height 33
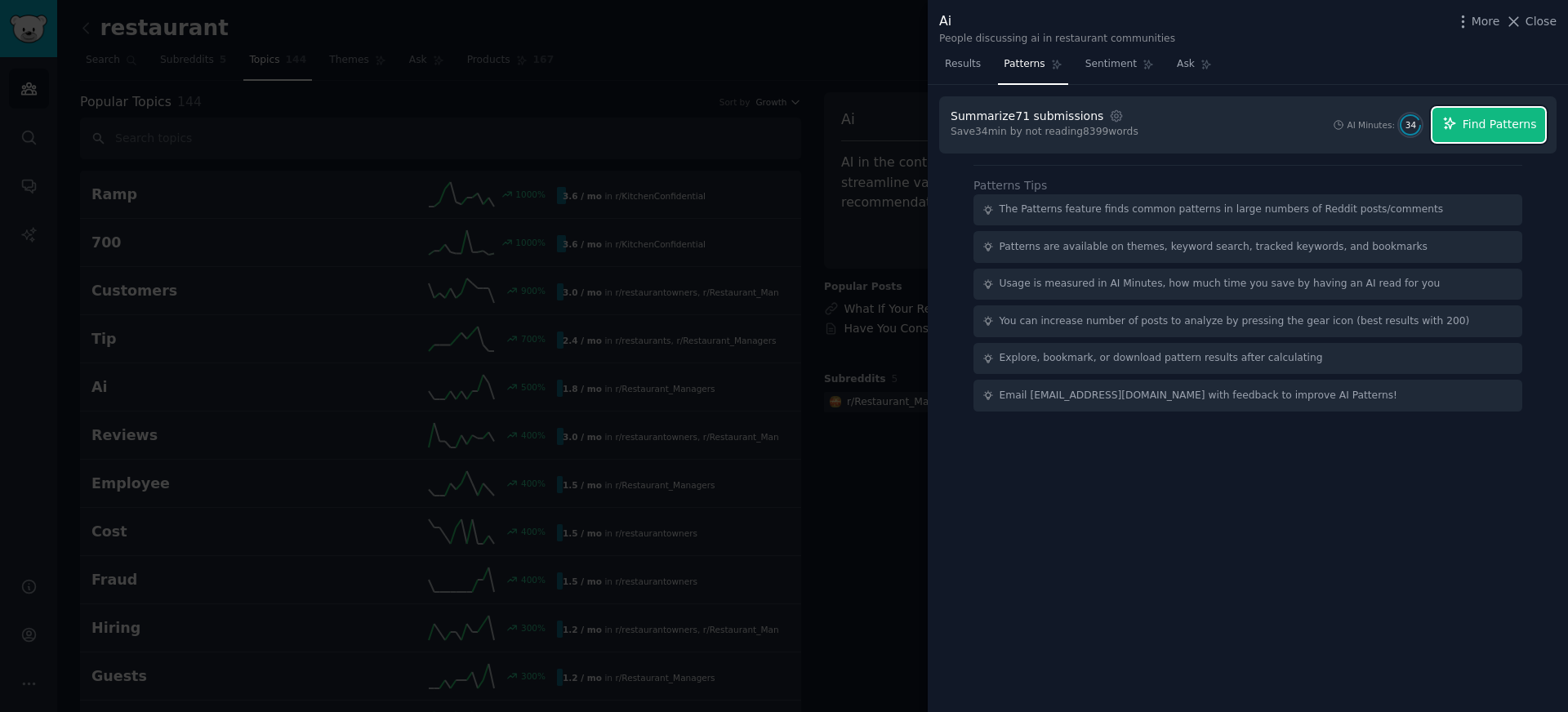
click at [1485, 111] on button "Find Patterns" at bounding box center [1489, 125] width 113 height 34
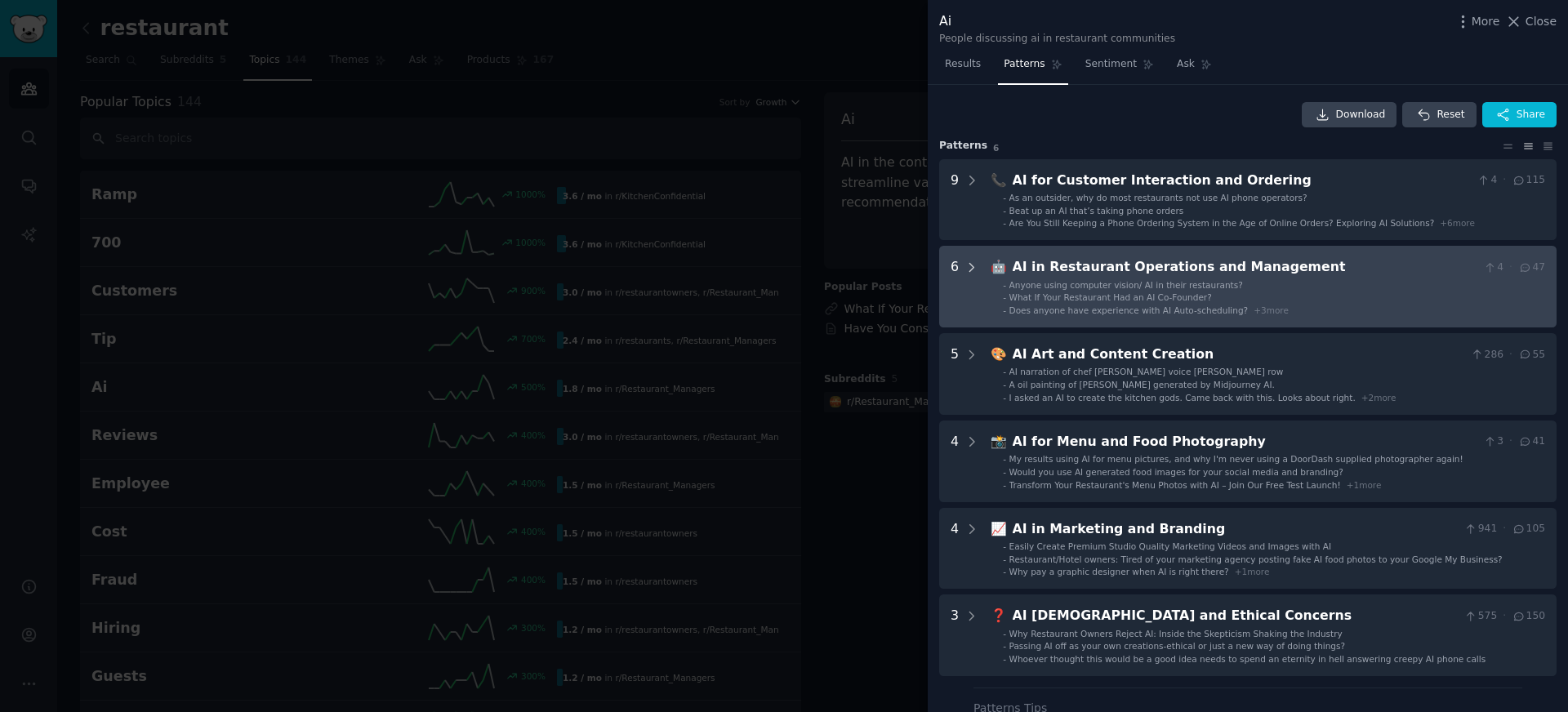
click at [975, 271] on icon at bounding box center [972, 267] width 15 height 15
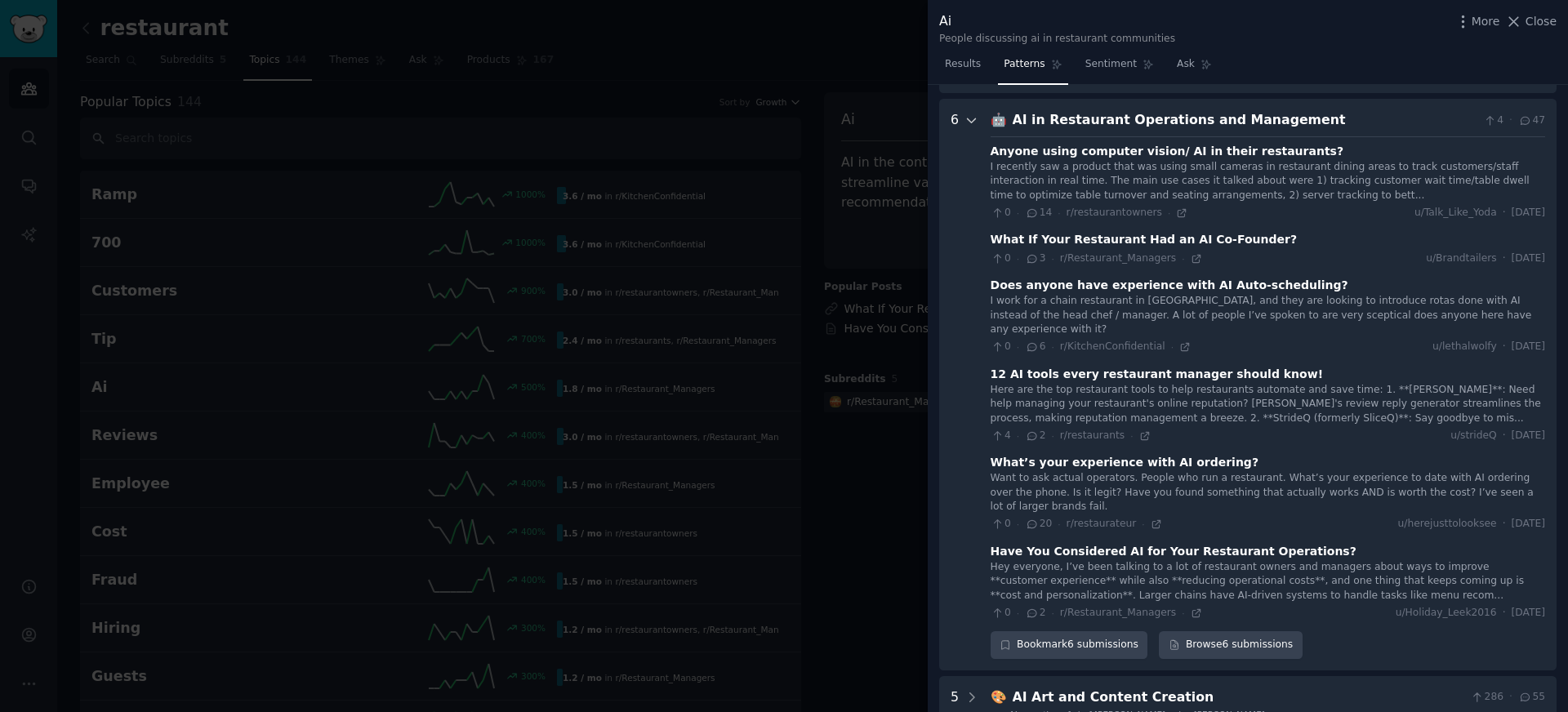
scroll to position [161, 0]
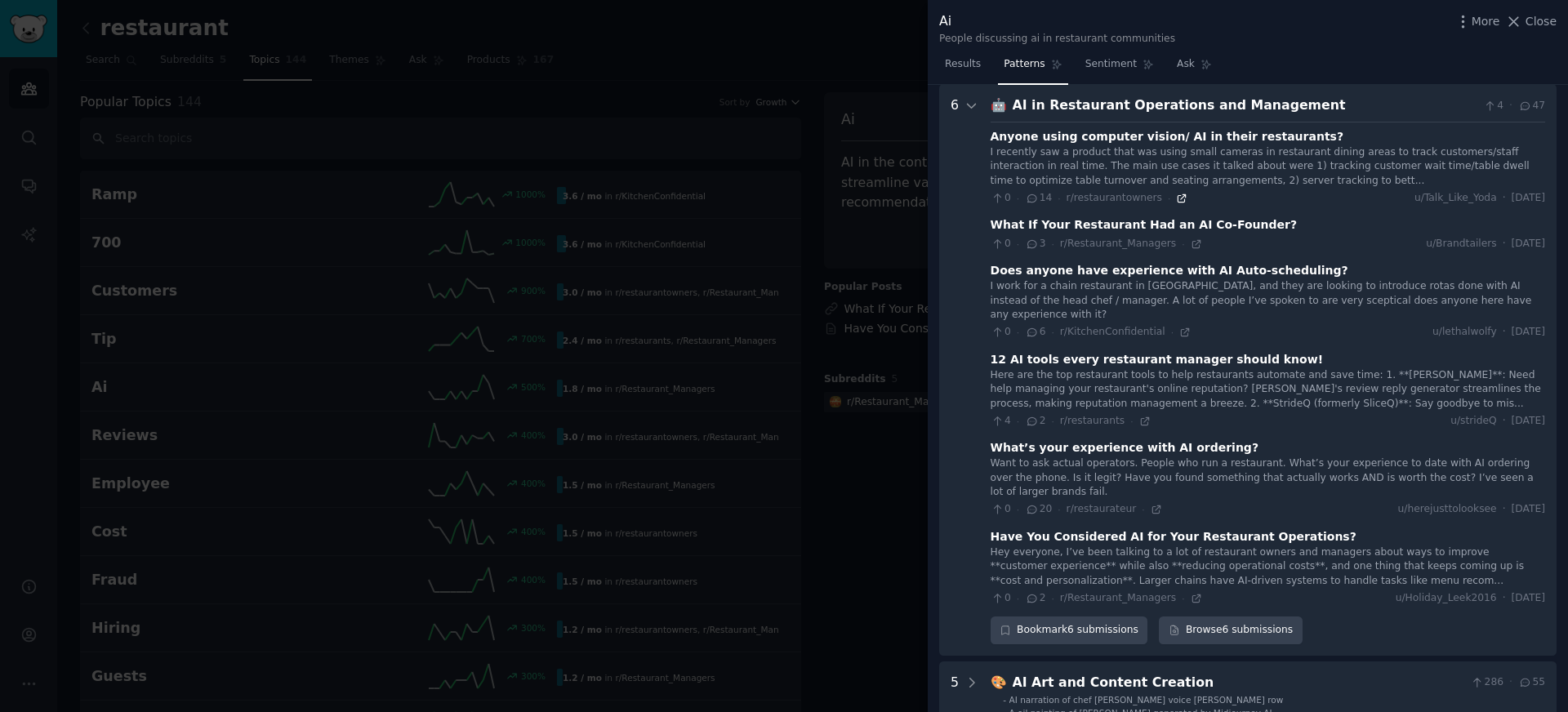
click at [1176, 201] on icon at bounding box center [1182, 198] width 11 height 11
click at [1146, 414] on div "4 · 2 · r/restaurants ·" at bounding box center [1071, 421] width 160 height 15
click at [1141, 416] on icon at bounding box center [1145, 421] width 11 height 11
click at [1193, 593] on icon at bounding box center [1196, 599] width 11 height 11
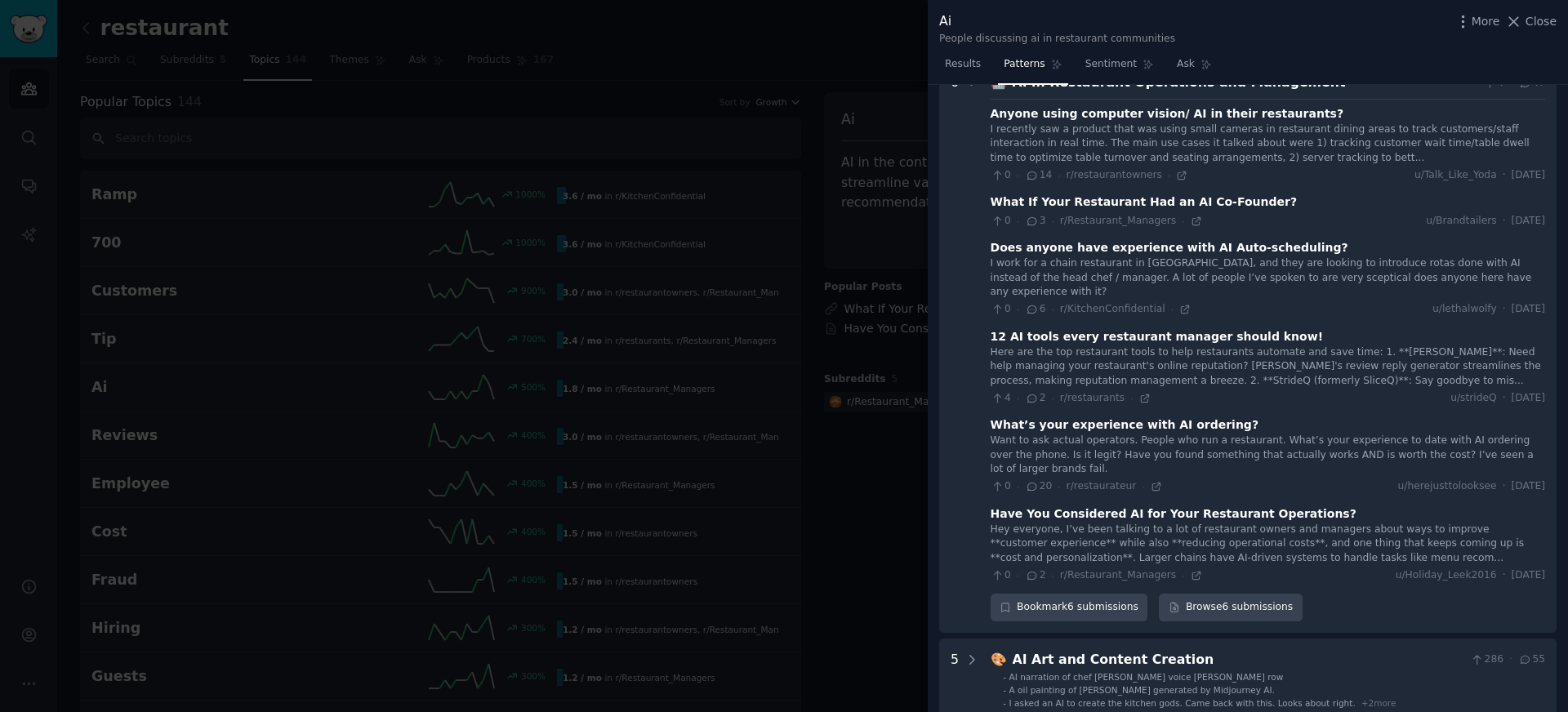
scroll to position [185, 0]
click at [1152, 481] on icon at bounding box center [1156, 485] width 7 height 7
click at [806, 506] on div at bounding box center [784, 356] width 1568 height 712
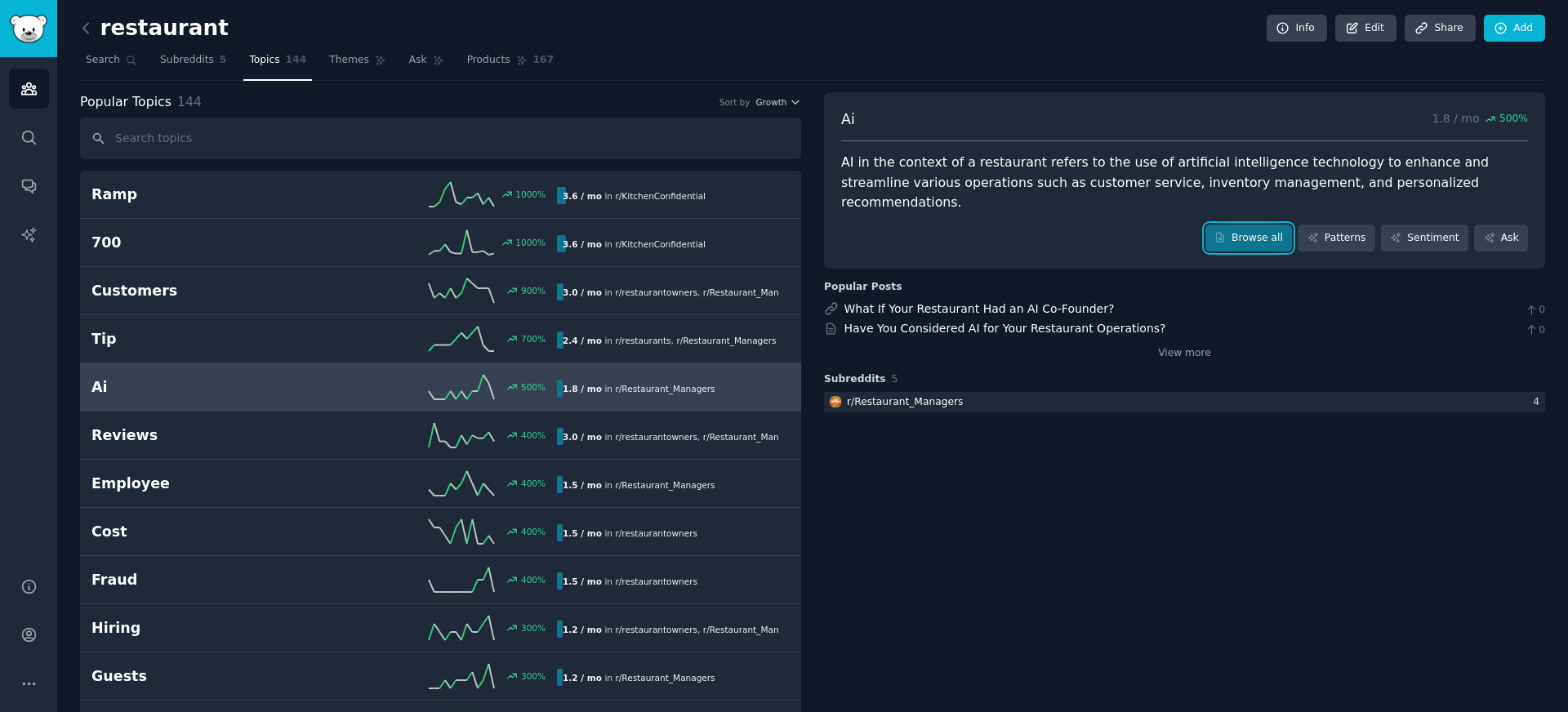
scroll to position [10, 0]
